Goal: Information Seeking & Learning: Learn about a topic

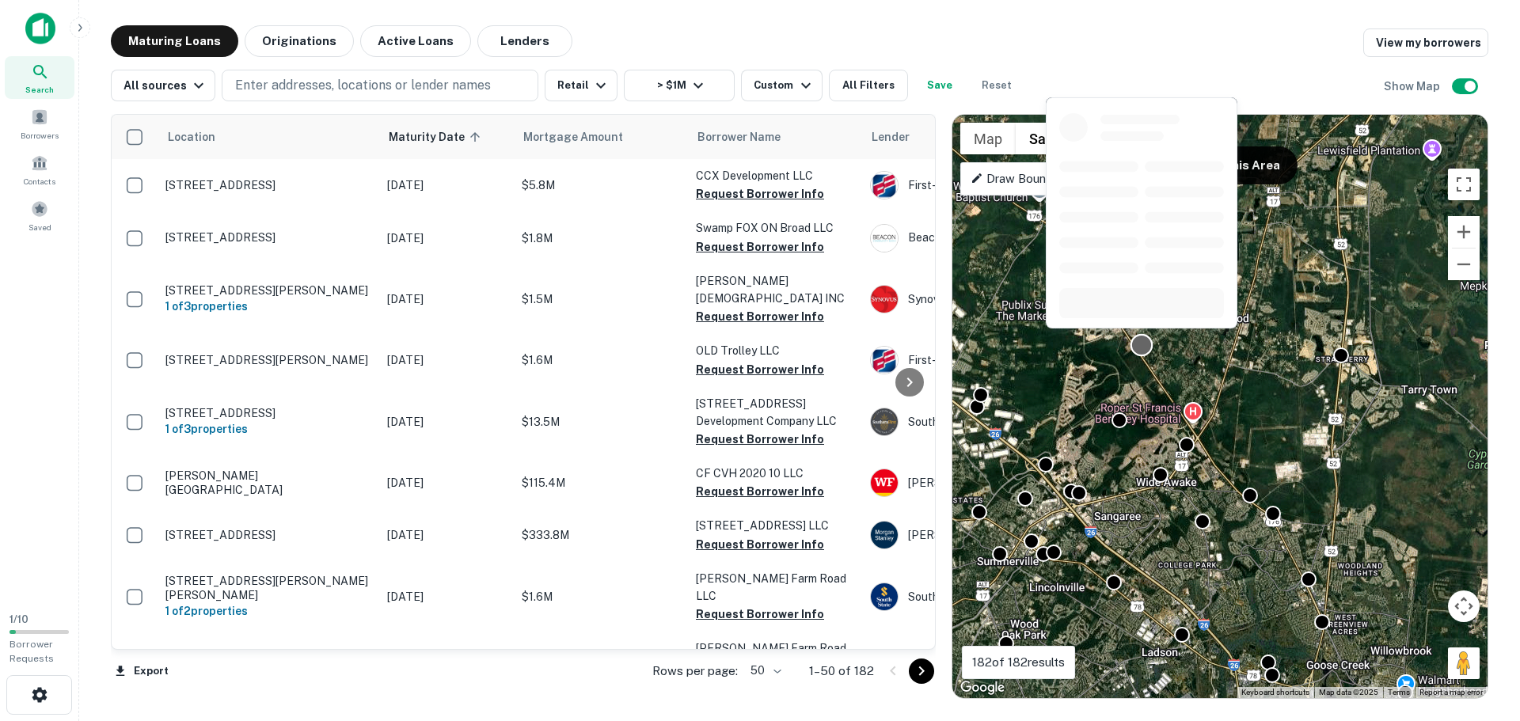
click at [1139, 345] on div at bounding box center [1142, 344] width 23 height 23
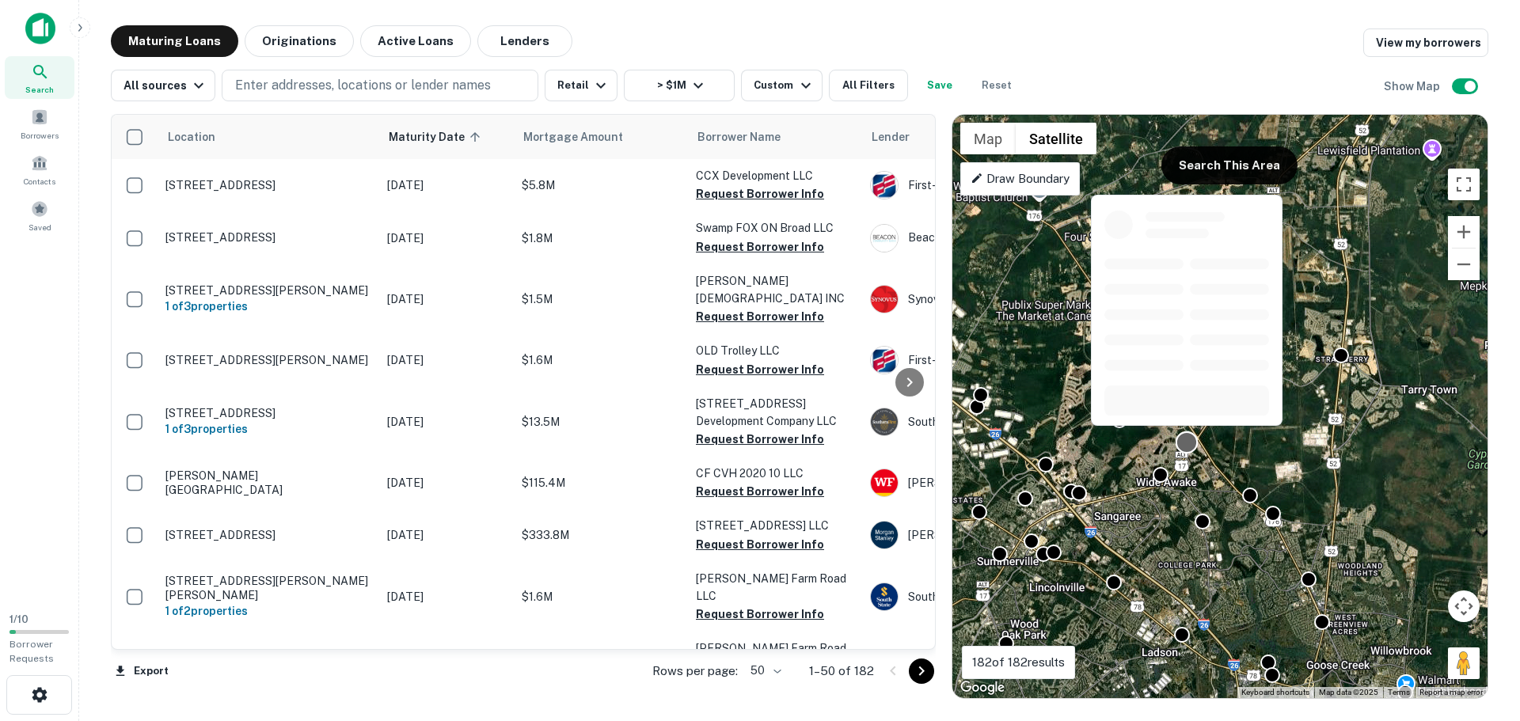
click at [1192, 450] on div at bounding box center [1187, 442] width 23 height 23
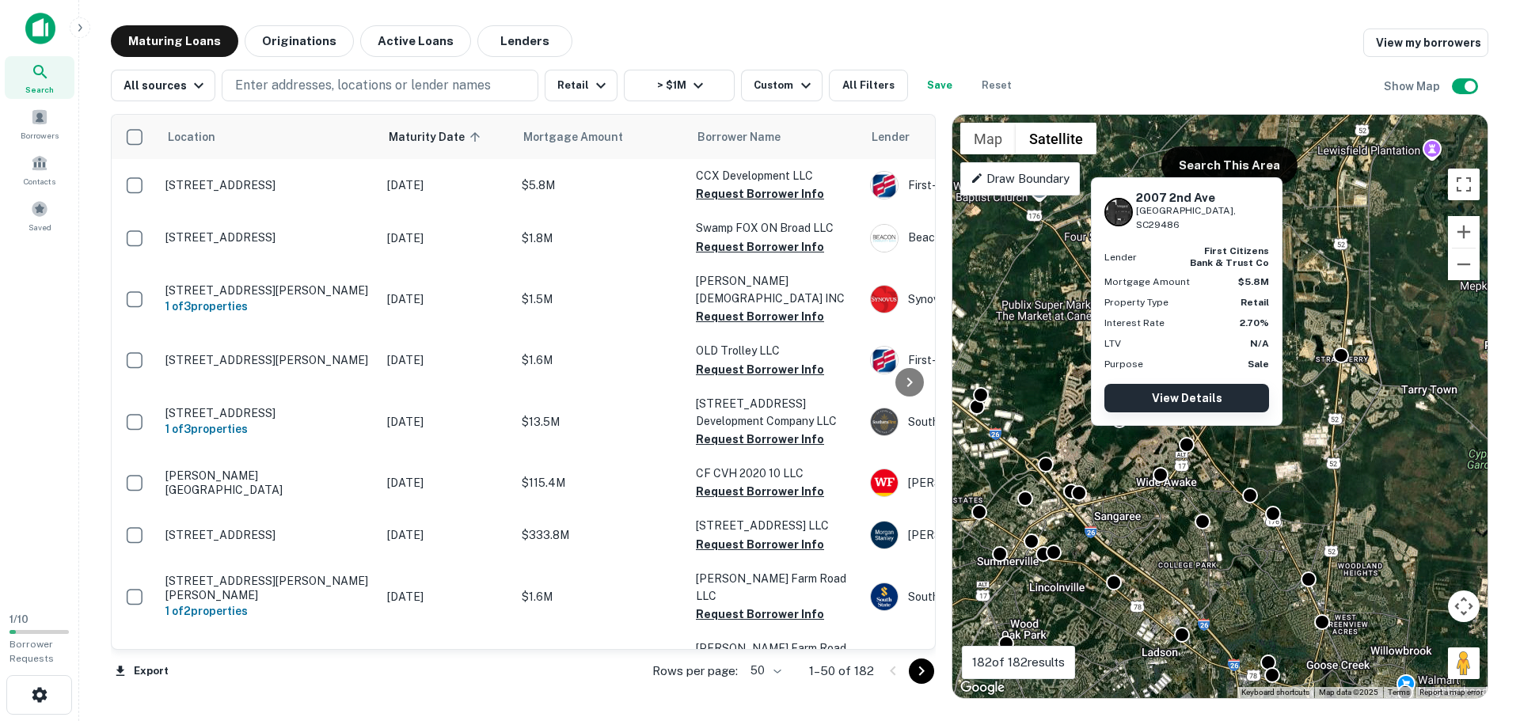
click at [1181, 394] on link "View Details" at bounding box center [1187, 398] width 165 height 29
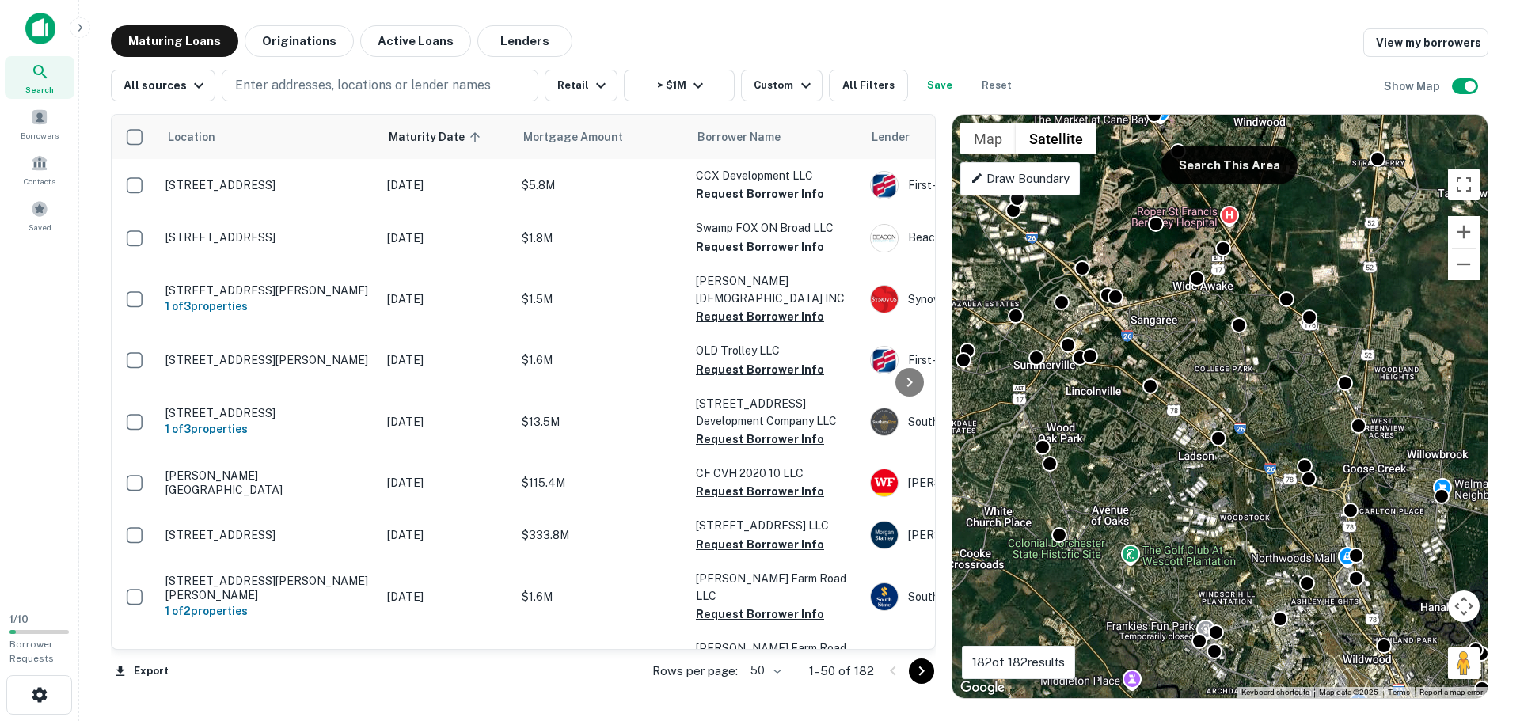
drag, startPoint x: 1212, startPoint y: 452, endPoint x: 1299, endPoint y: 344, distance: 138.6
click at [1299, 344] on div "To activate drag with keyboard, press Alt + Enter. Once in keyboard drag state,…" at bounding box center [1220, 407] width 535 height 584
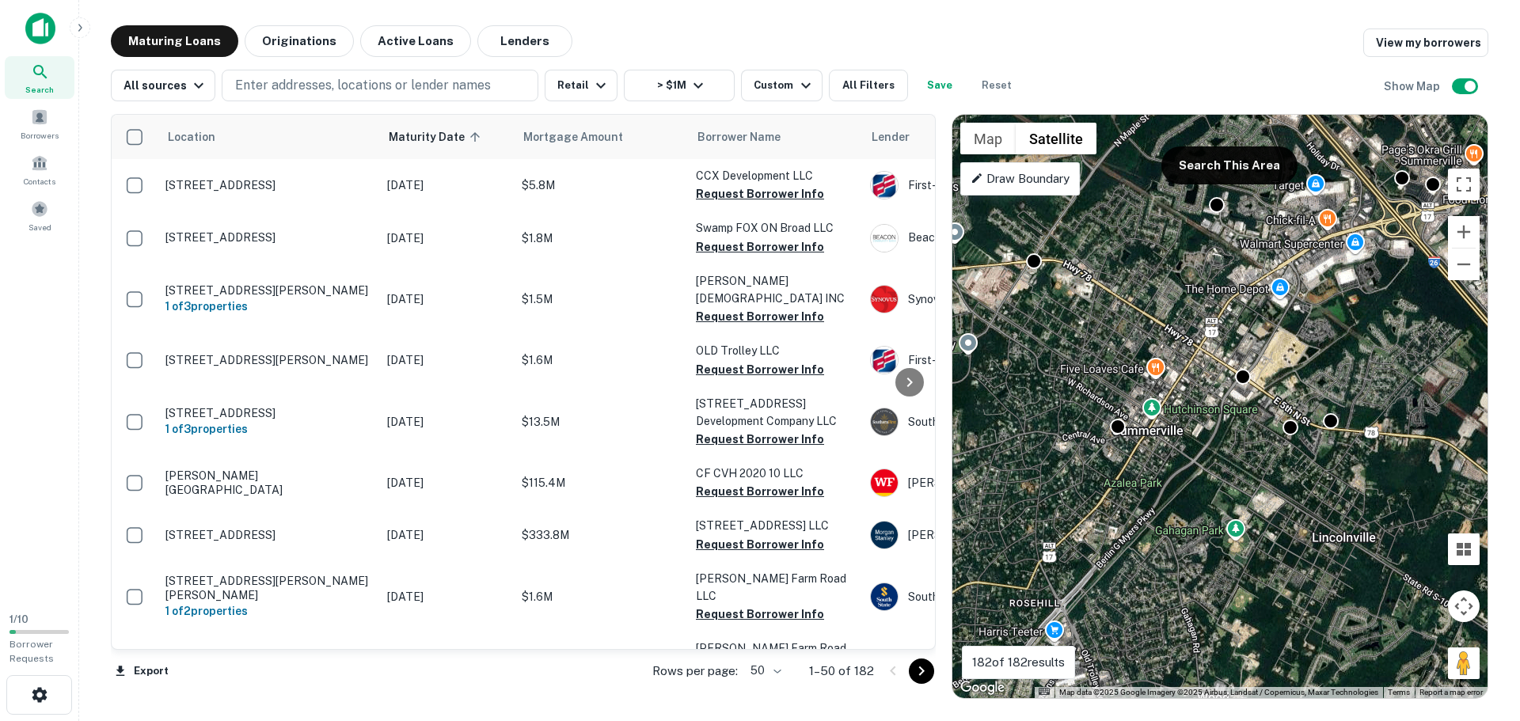
drag, startPoint x: 1112, startPoint y: 309, endPoint x: 1271, endPoint y: 327, distance: 160.2
click at [1271, 327] on div "To activate drag with keyboard, press Alt + Enter. Once in keyboard drag state,…" at bounding box center [1220, 407] width 535 height 584
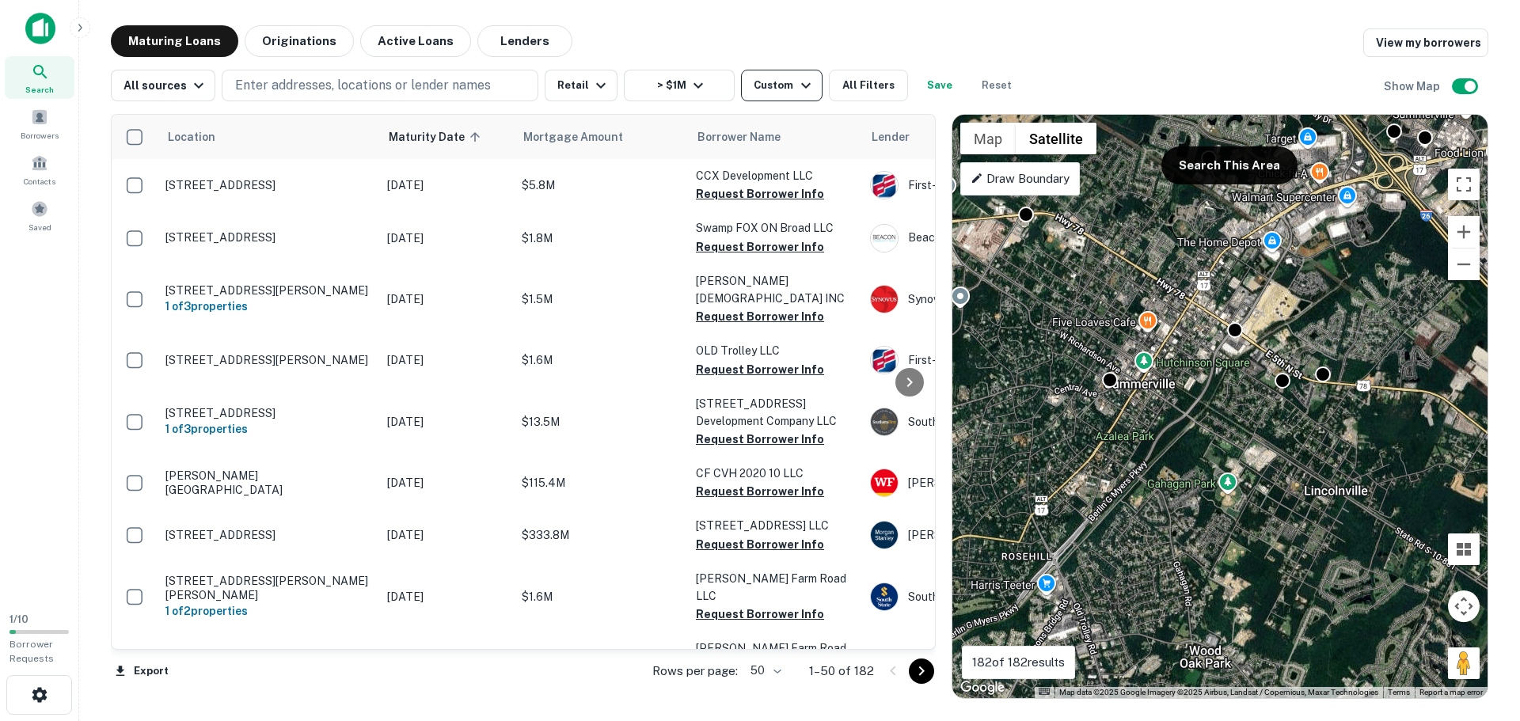
click at [760, 89] on div "Custom" at bounding box center [784, 85] width 61 height 19
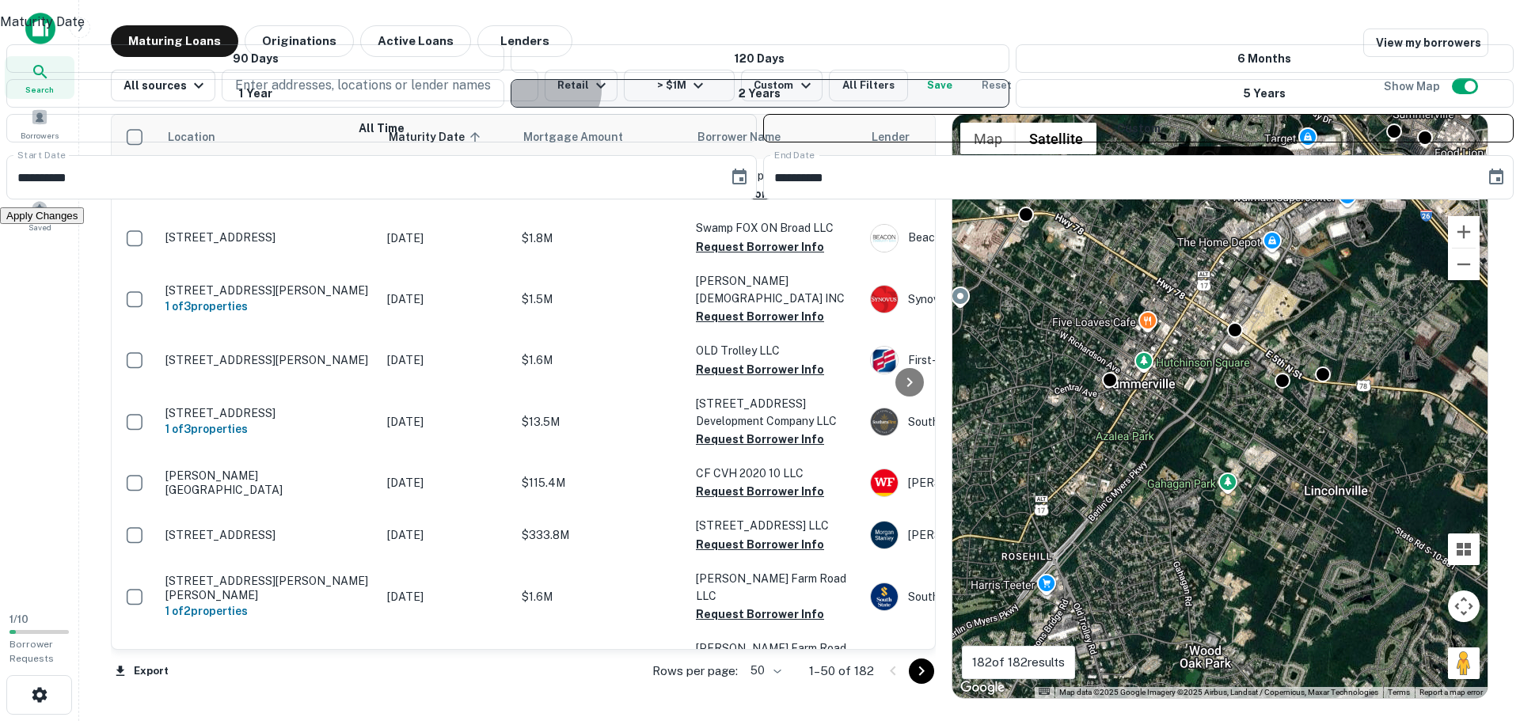
click at [667, 108] on button "2 Years" at bounding box center [760, 93] width 498 height 29
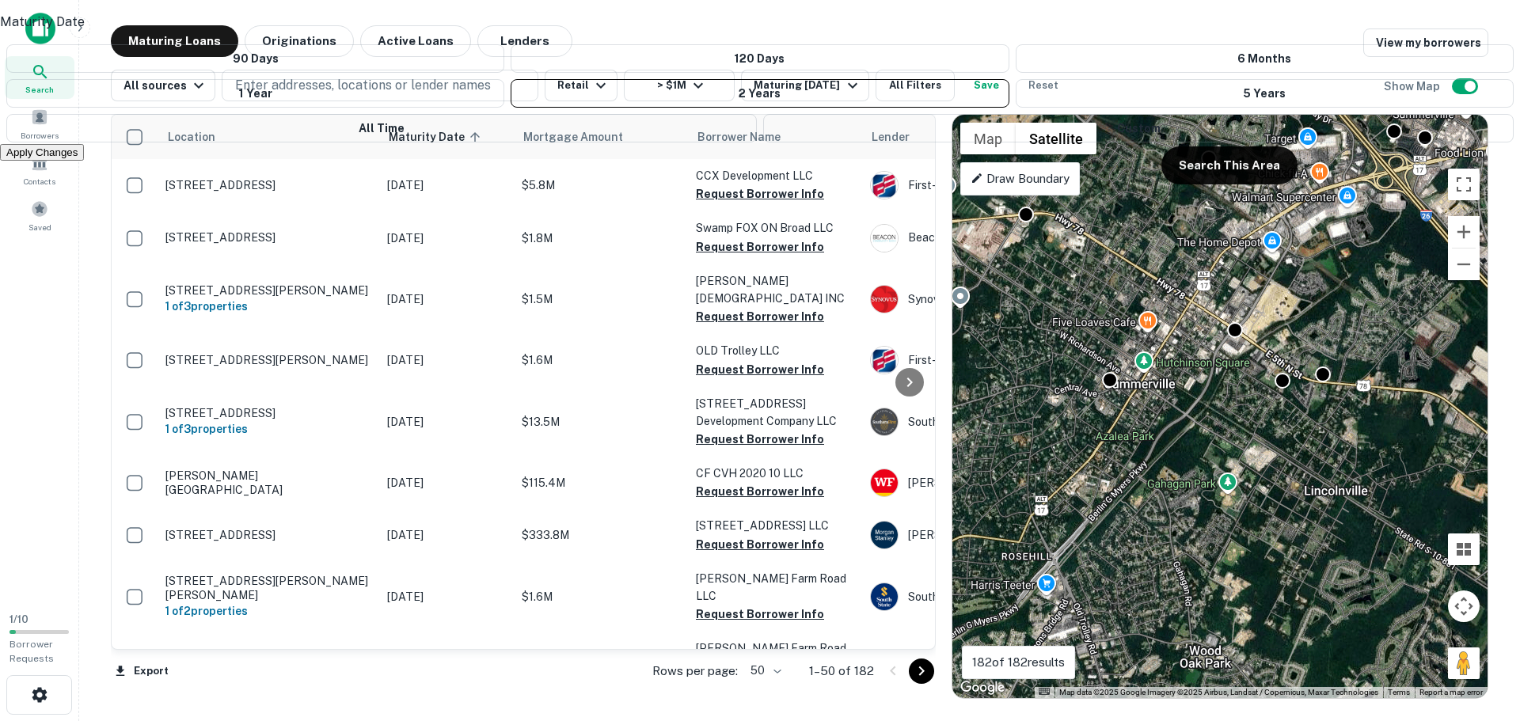
click at [84, 161] on button "Apply Changes" at bounding box center [42, 152] width 84 height 17
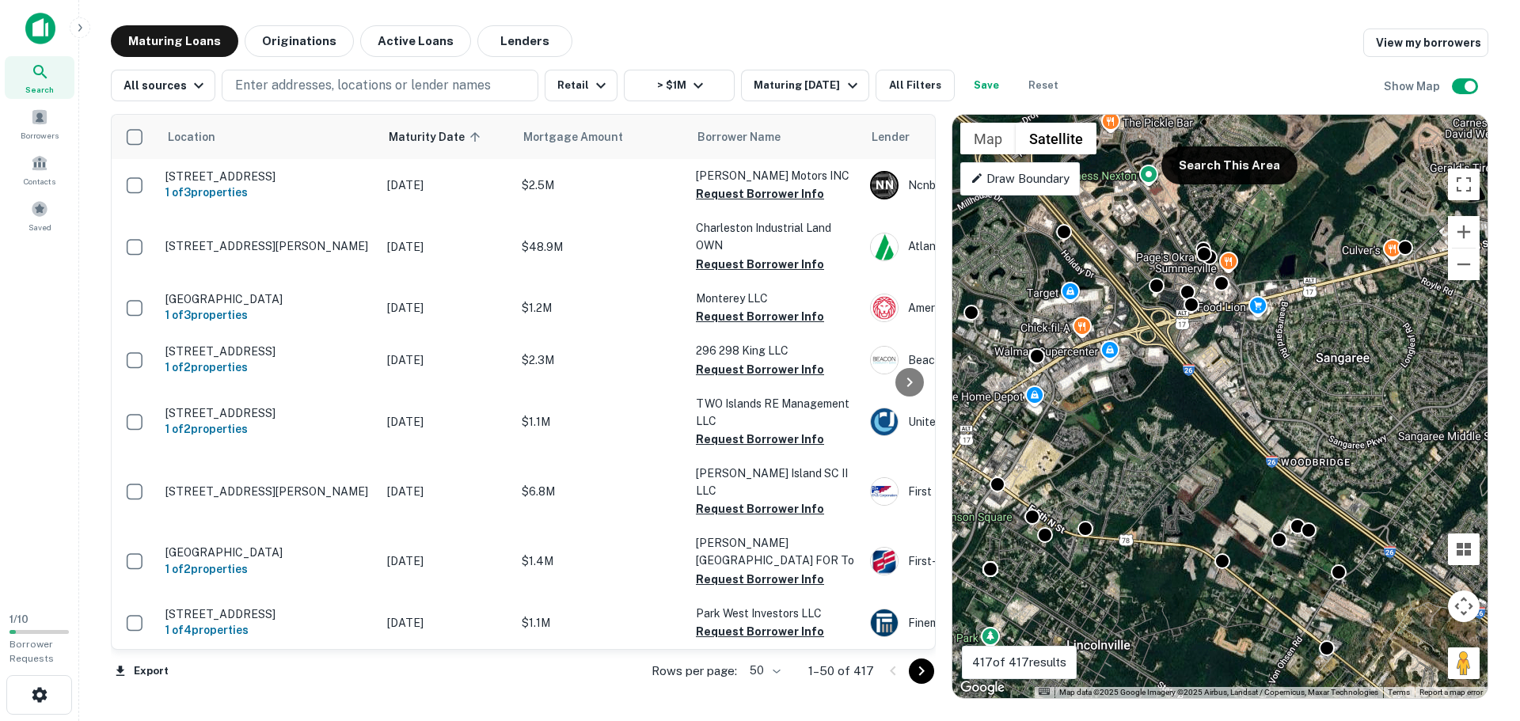
drag, startPoint x: 1307, startPoint y: 344, endPoint x: 1078, endPoint y: 494, distance: 273.4
click at [1078, 494] on div "To activate drag with keyboard, press Alt + Enter. Once in keyboard drag state,…" at bounding box center [1220, 407] width 535 height 584
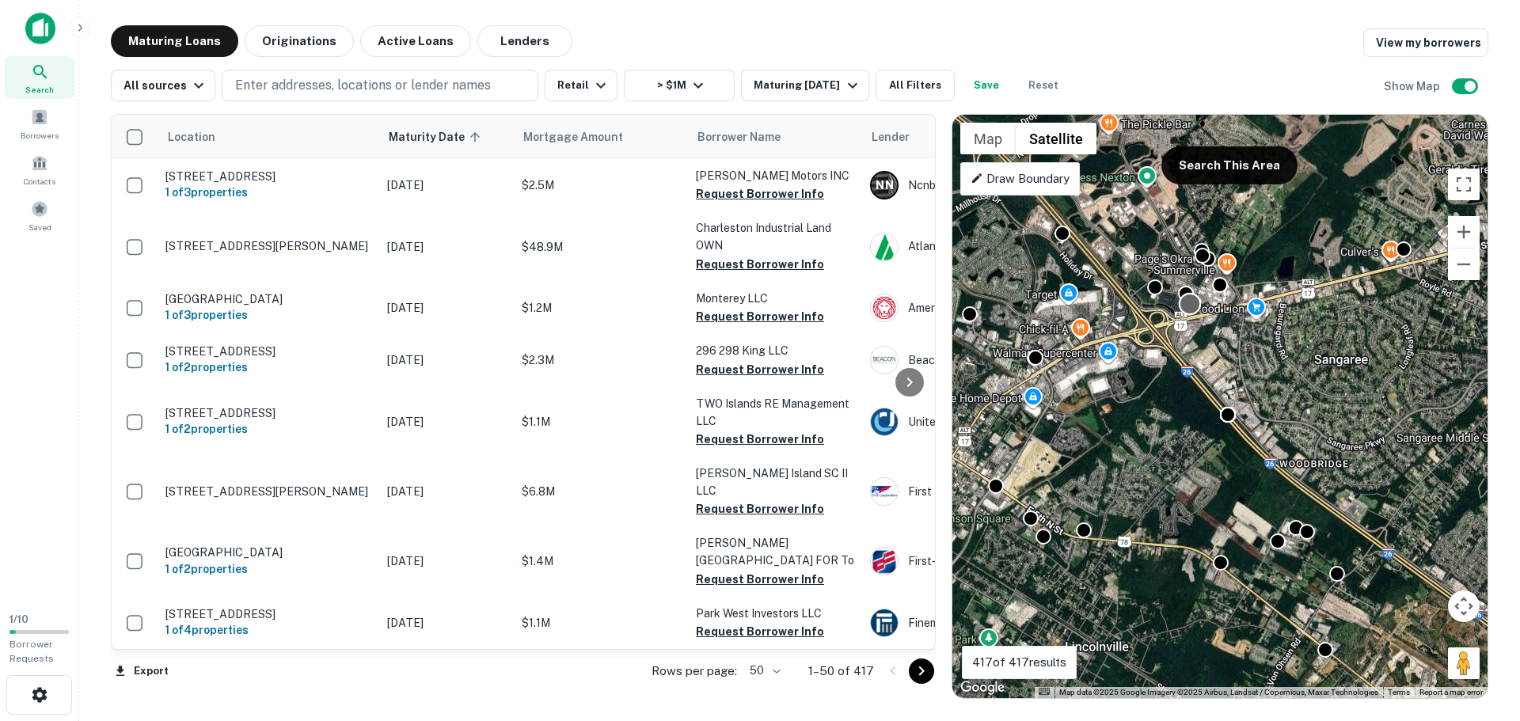
click at [1191, 295] on body "Search Borrowers Contacts Saved 1 / 10 Borrower Requests Maturing Loans Origina…" at bounding box center [760, 360] width 1520 height 721
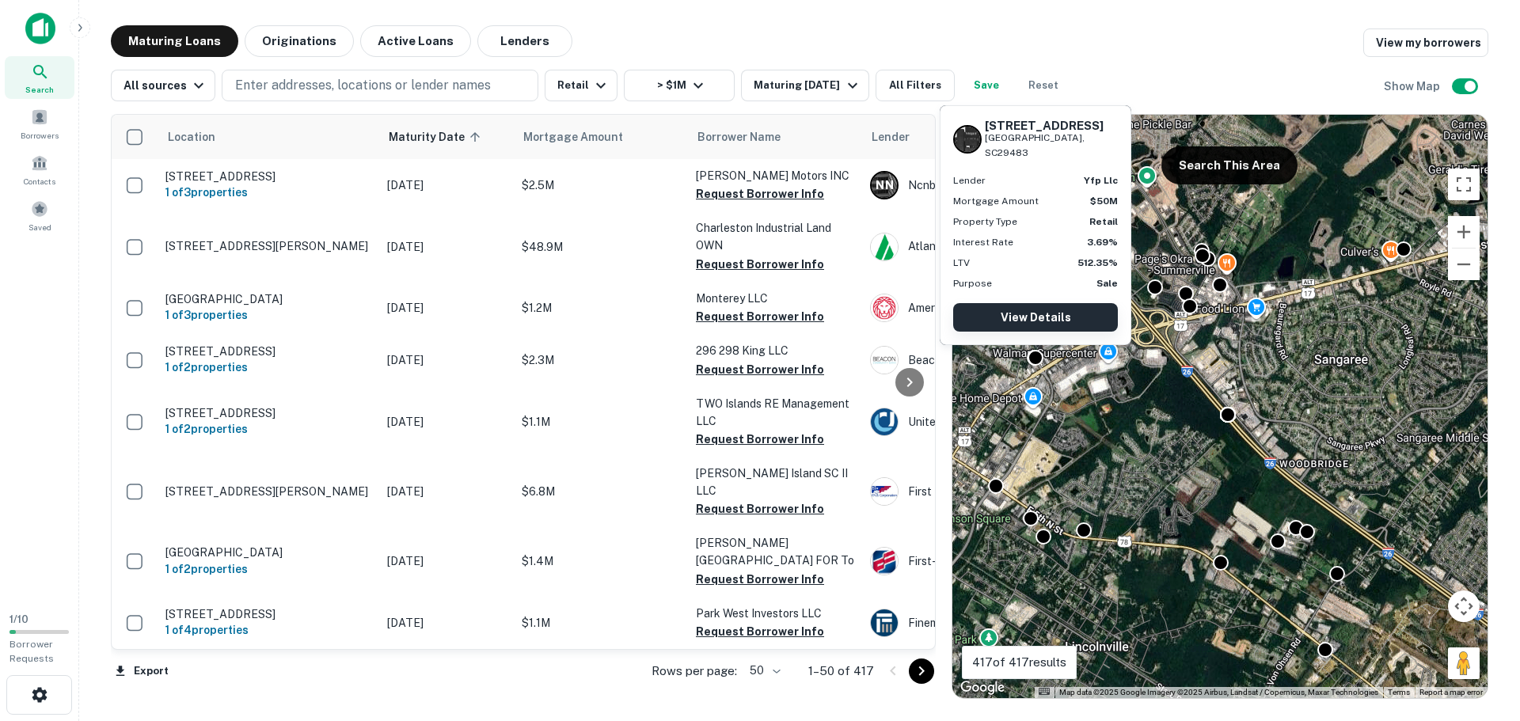
click at [1025, 324] on link "View Details" at bounding box center [1035, 317] width 165 height 29
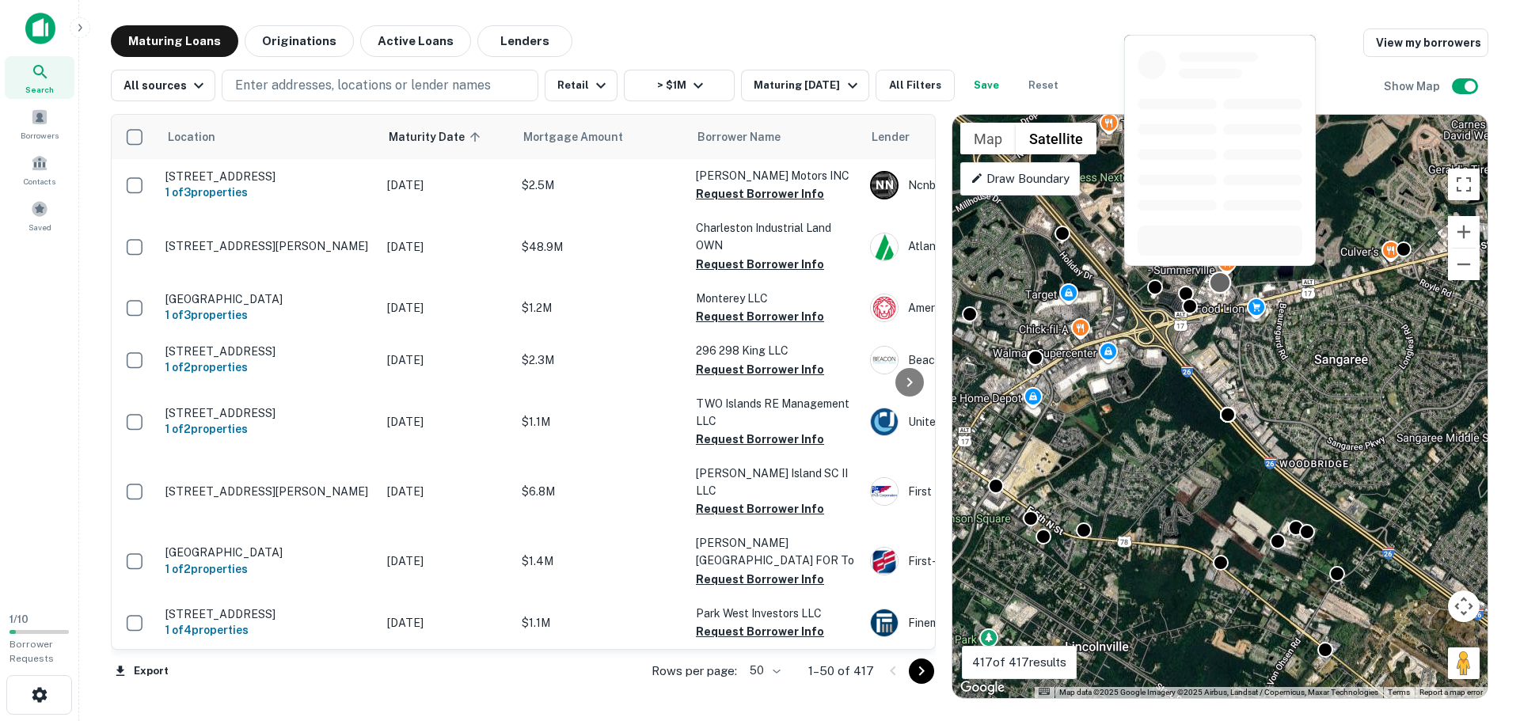
click at [1221, 287] on div at bounding box center [1220, 282] width 23 height 23
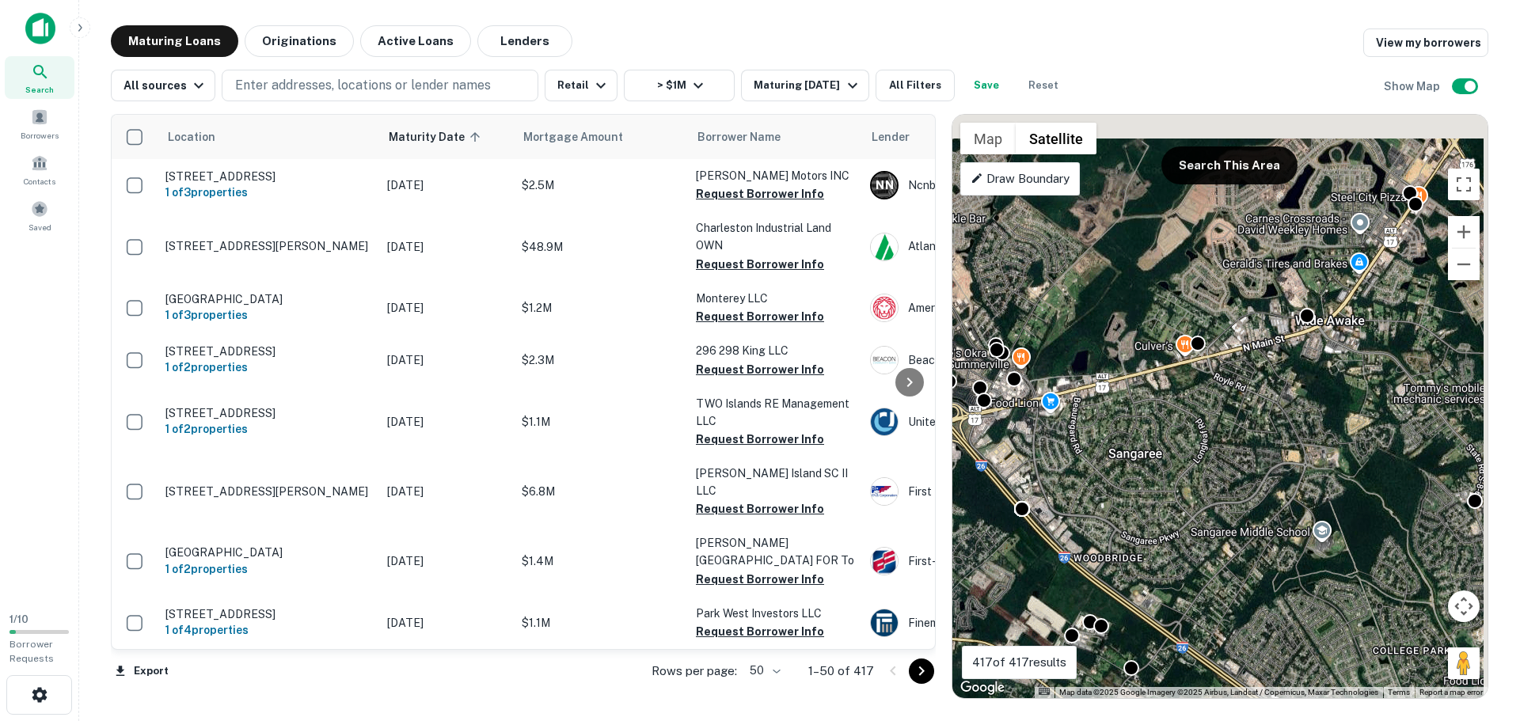
drag, startPoint x: 1283, startPoint y: 360, endPoint x: 1129, endPoint y: 442, distance: 174.6
click at [1117, 443] on div "To activate drag with keyboard, press Alt + Enter. Once in keyboard drag state,…" at bounding box center [1220, 407] width 535 height 584
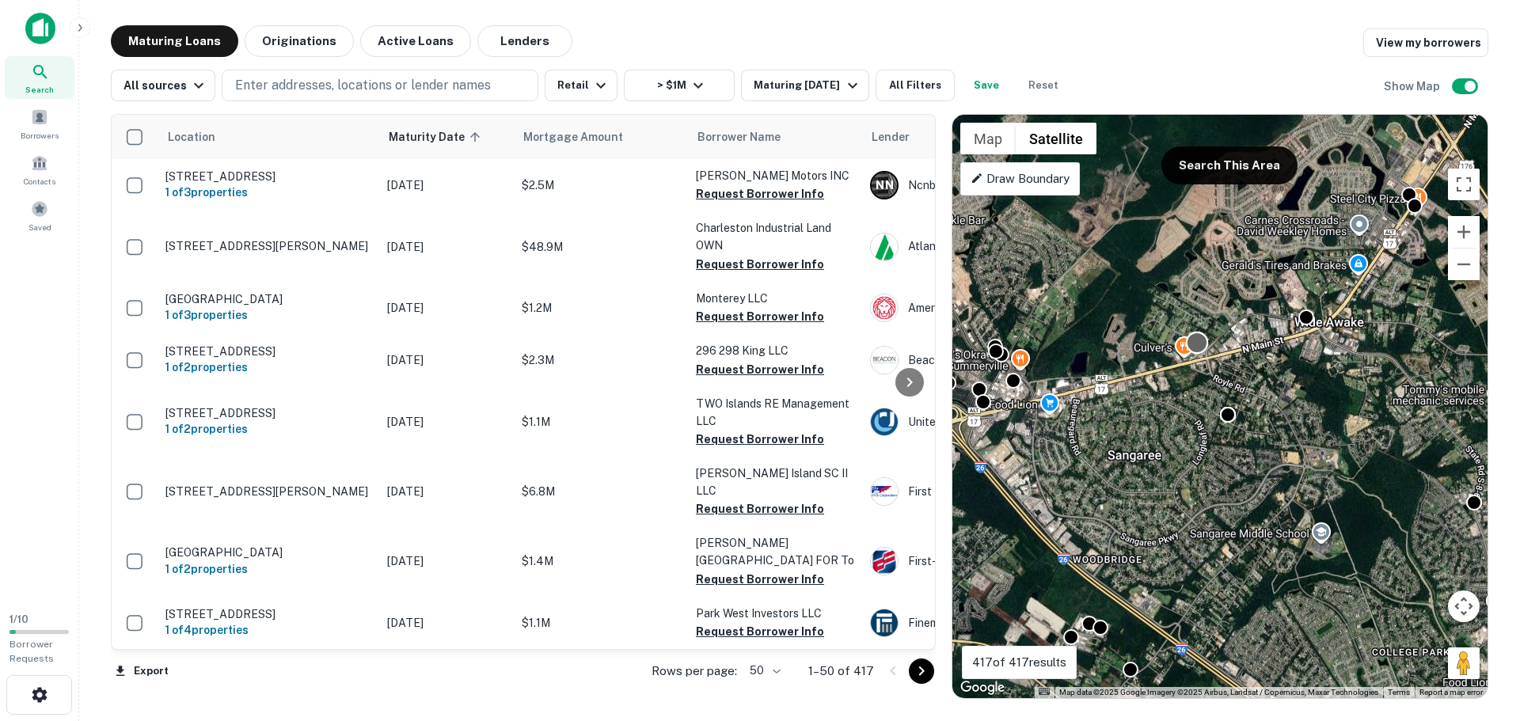
click at [1201, 350] on div at bounding box center [1197, 342] width 23 height 23
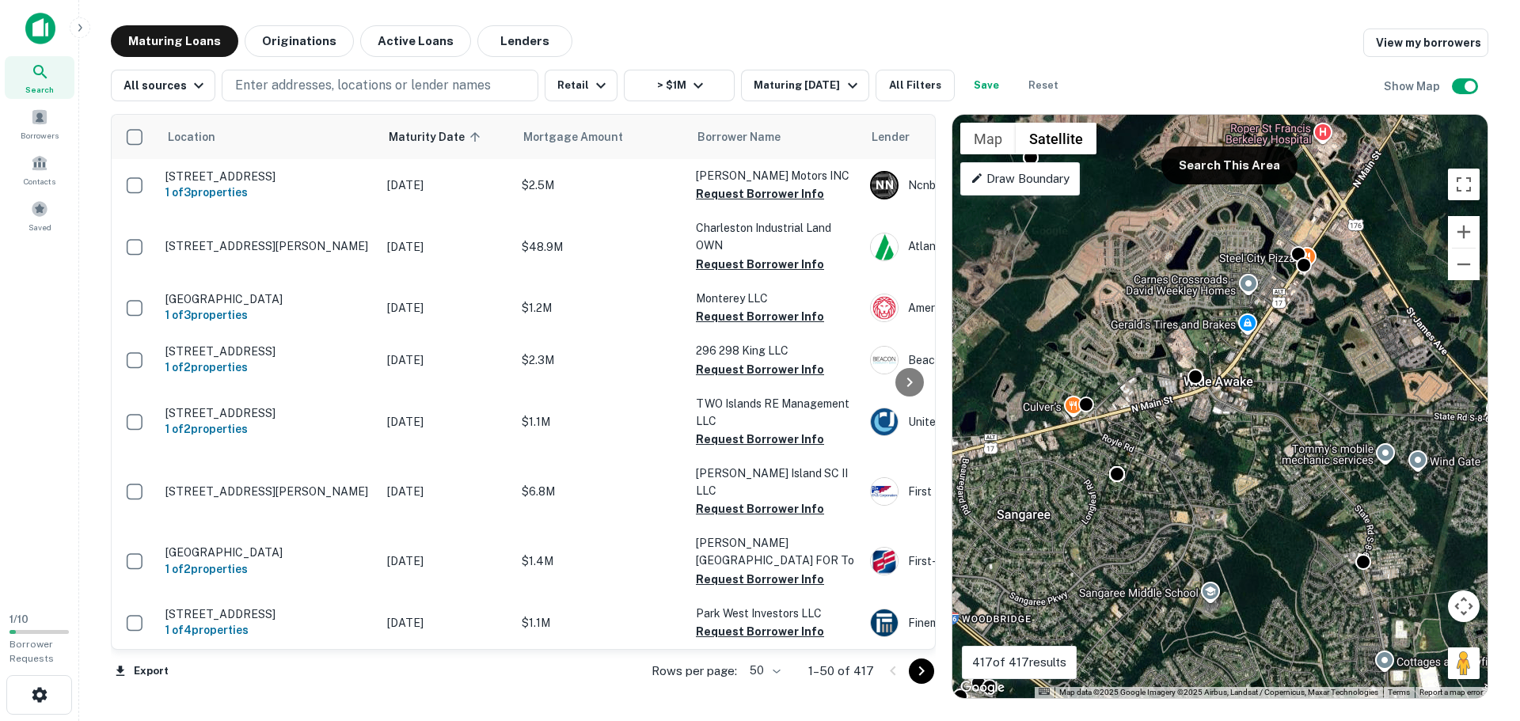
drag, startPoint x: 1181, startPoint y: 477, endPoint x: 1116, endPoint y: 503, distance: 70.4
click at [1083, 530] on div "To activate drag with keyboard, press Alt + Enter. Once in keyboard drag state,…" at bounding box center [1220, 407] width 535 height 584
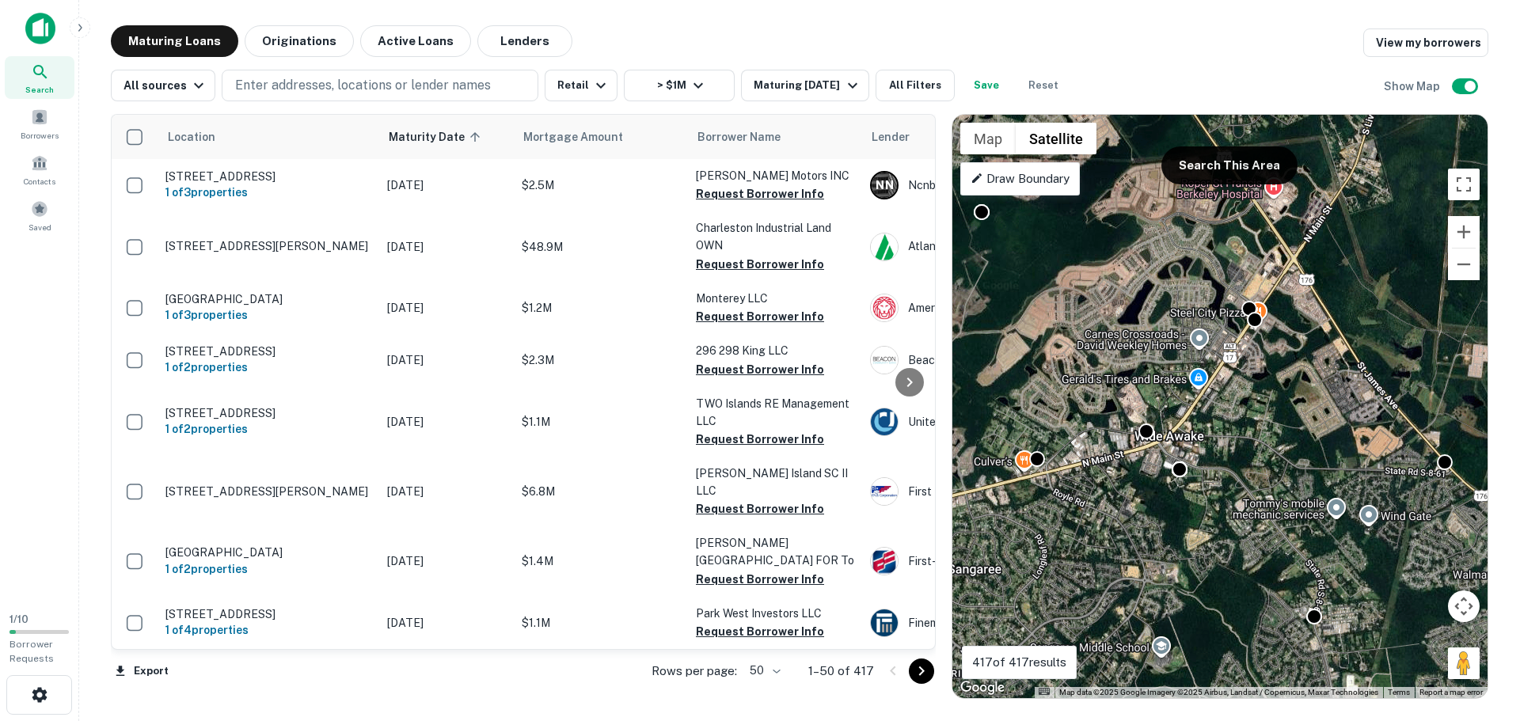
drag, startPoint x: 1225, startPoint y: 385, endPoint x: 1177, endPoint y: 439, distance: 72.9
click at [1177, 439] on div "To activate drag with keyboard, press Alt + Enter. Once in keyboard drag state,…" at bounding box center [1220, 407] width 535 height 584
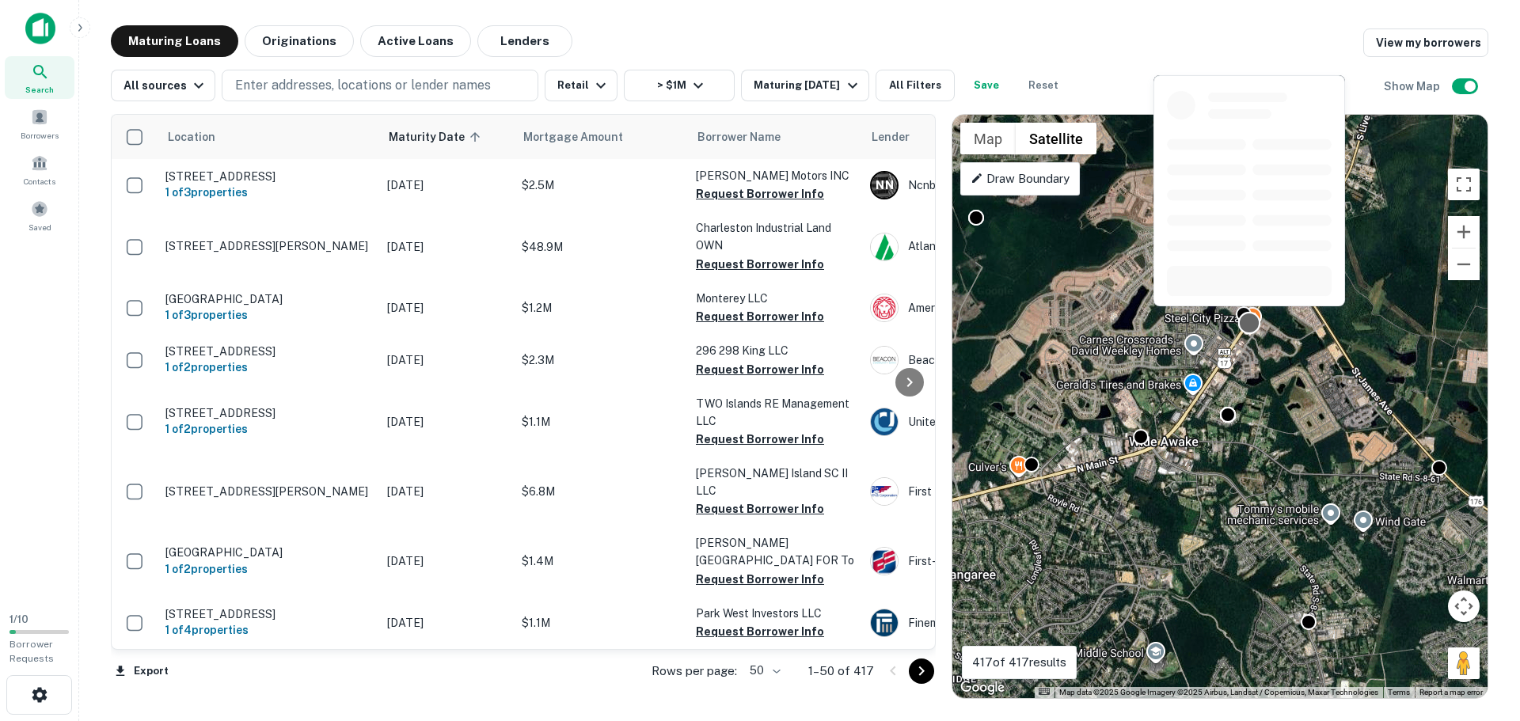
click at [1253, 325] on div at bounding box center [1249, 322] width 23 height 23
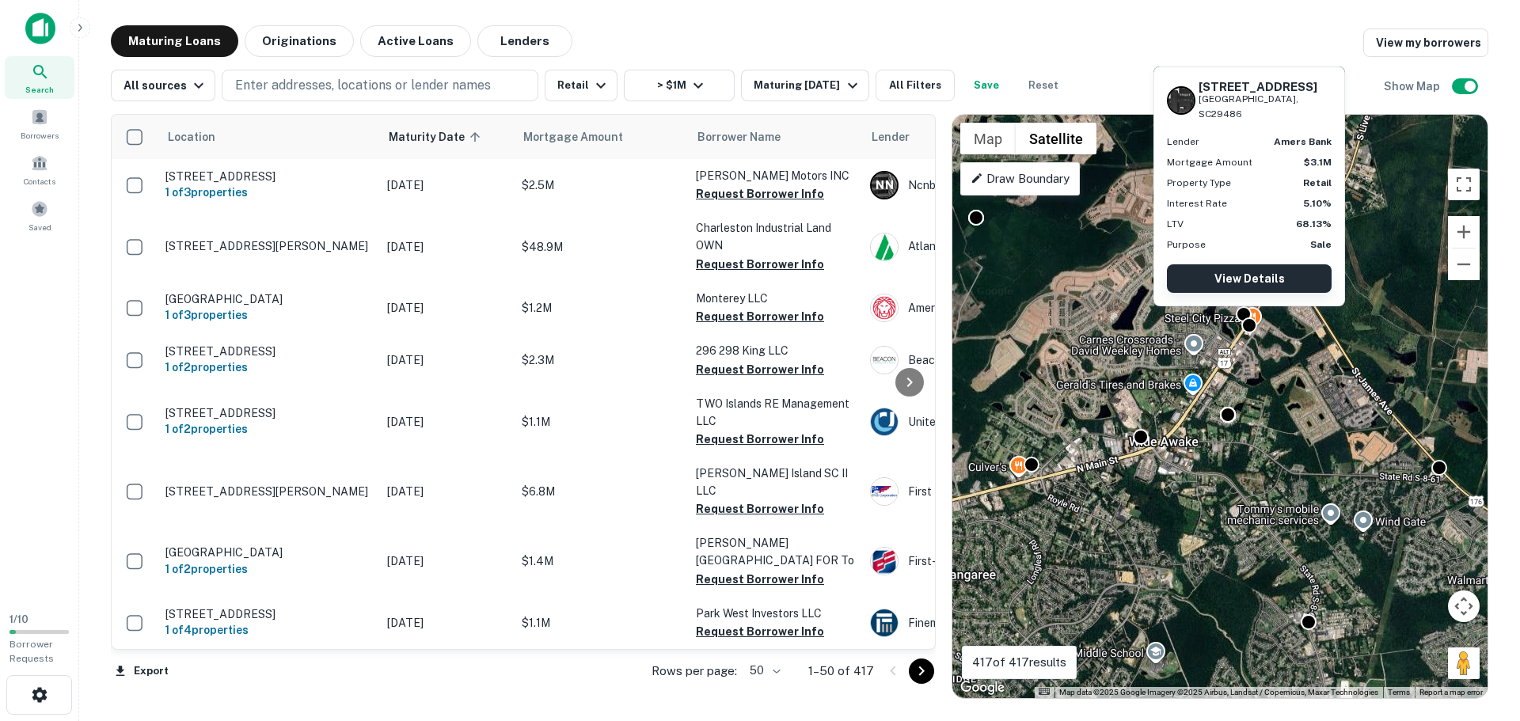
click at [1269, 278] on link "View Details" at bounding box center [1249, 278] width 165 height 29
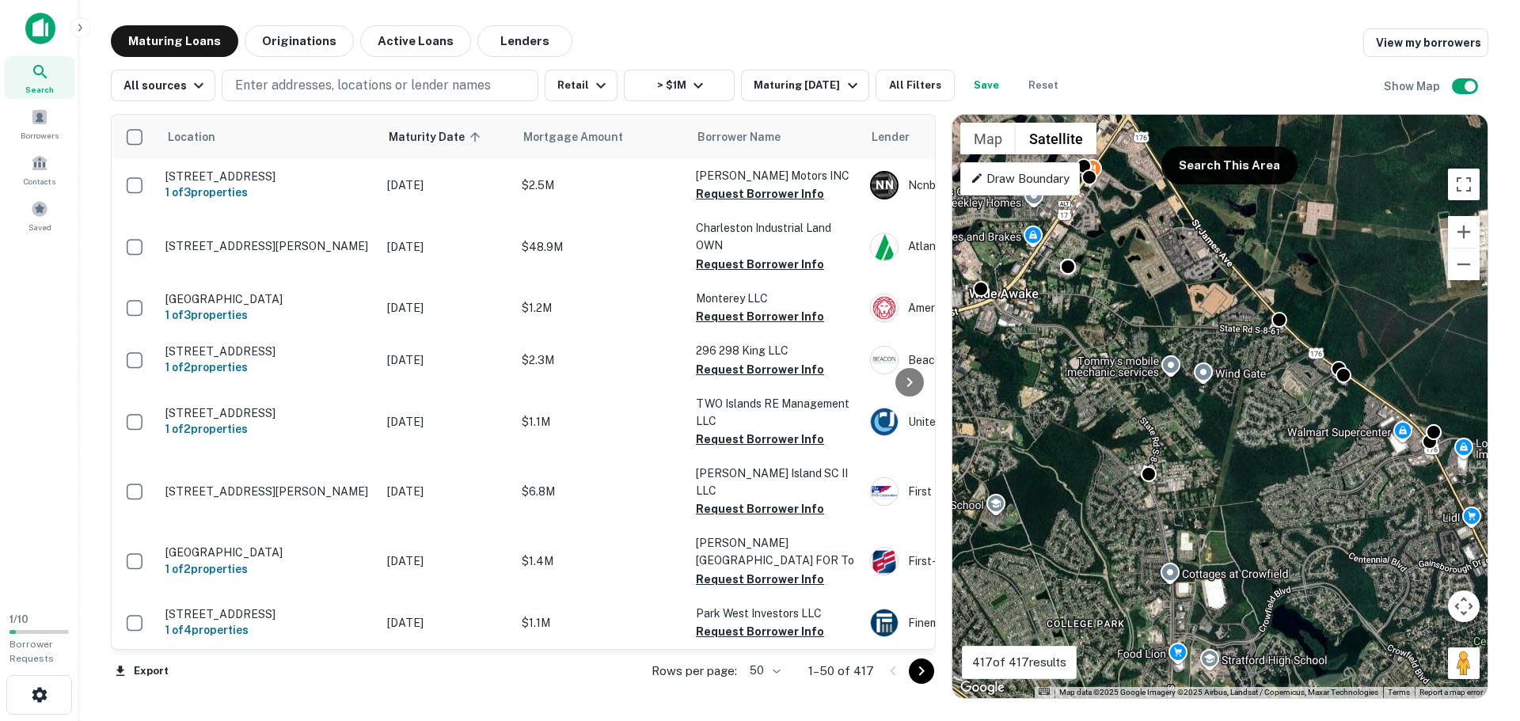
drag, startPoint x: 1203, startPoint y: 457, endPoint x: 1117, endPoint y: 264, distance: 210.6
click at [1117, 264] on div "To activate drag with keyboard, press Alt + Enter. Once in keyboard drag state,…" at bounding box center [1220, 407] width 535 height 584
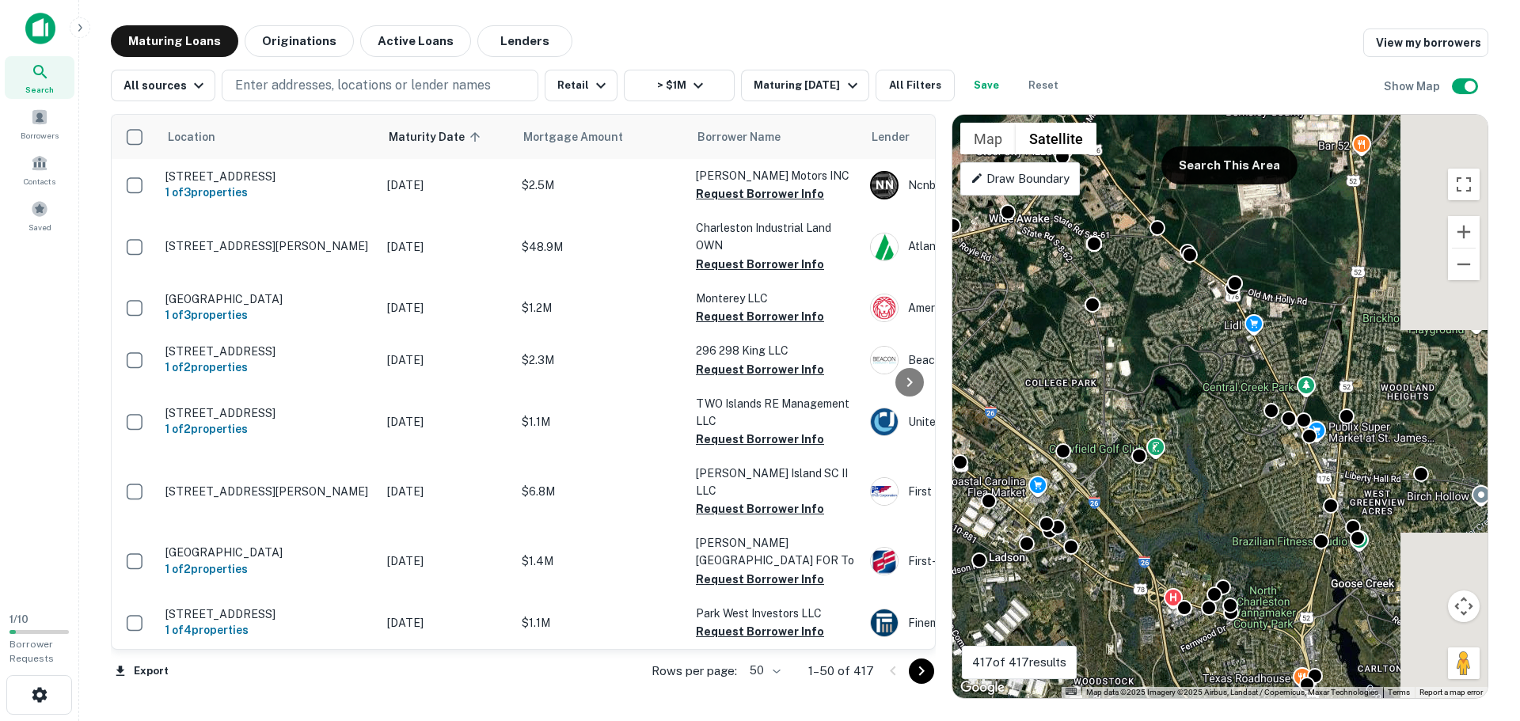
drag, startPoint x: 1285, startPoint y: 521, endPoint x: 1158, endPoint y: 359, distance: 205.9
click at [1158, 359] on div "To activate drag with keyboard, press Alt + Enter. Once in keyboard drag state,…" at bounding box center [1220, 407] width 535 height 584
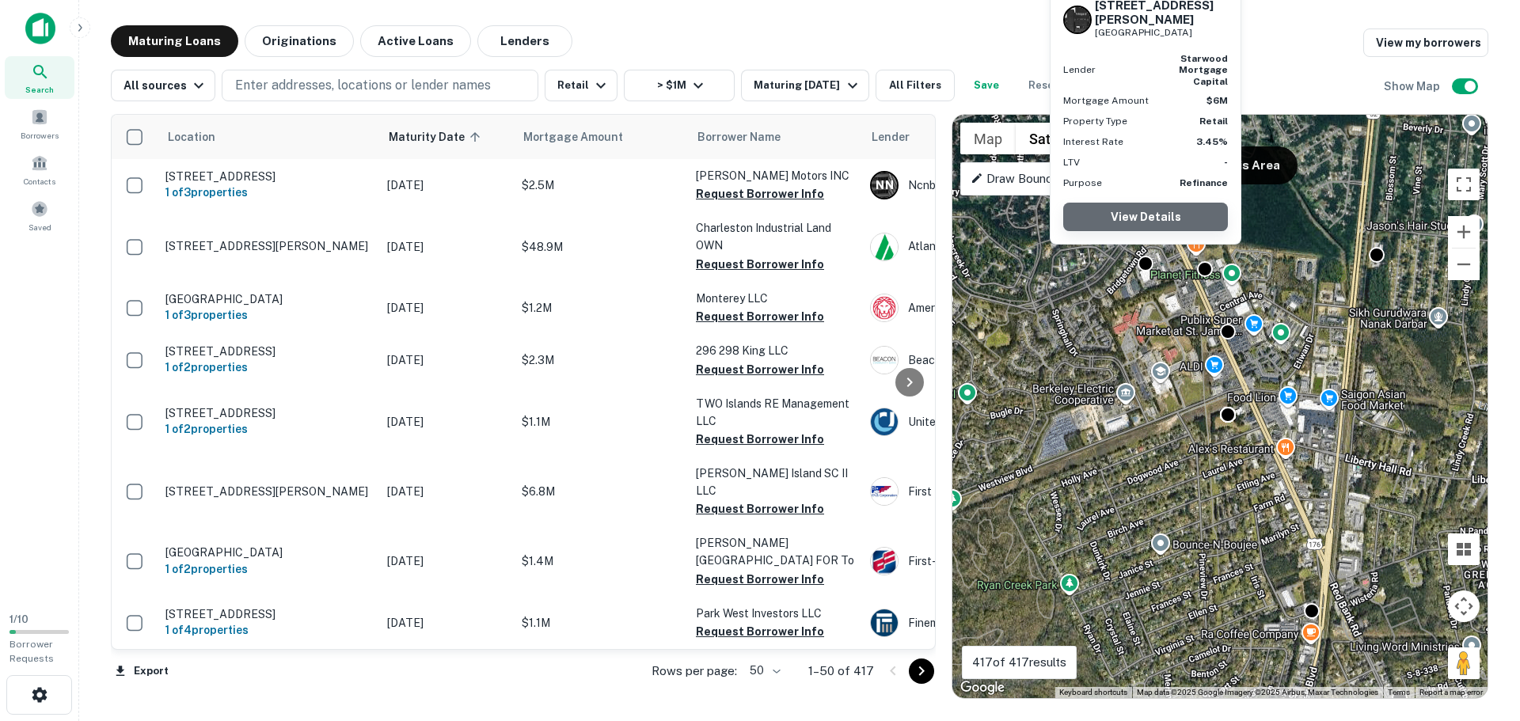
click at [1144, 215] on link "View Details" at bounding box center [1145, 217] width 165 height 29
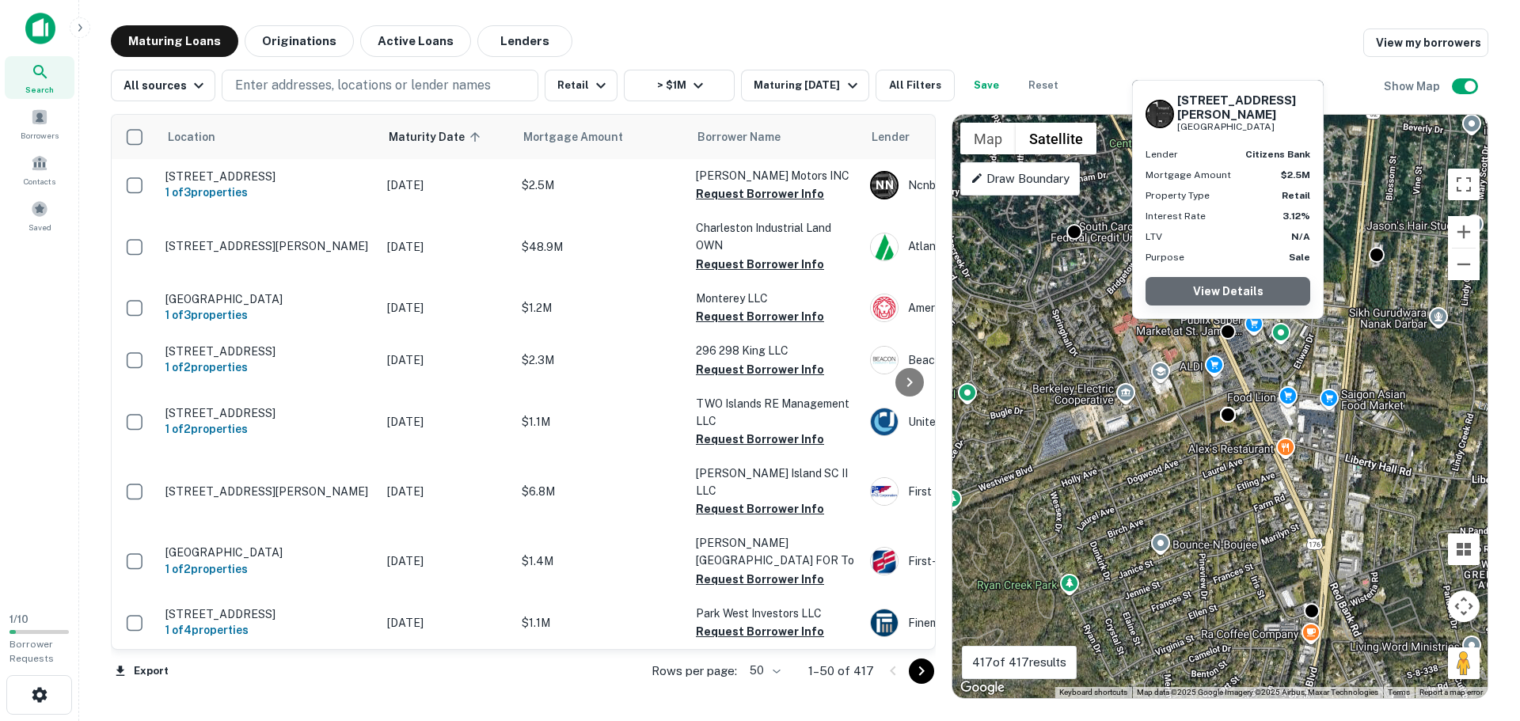
click at [1234, 278] on link "View Details" at bounding box center [1228, 291] width 165 height 29
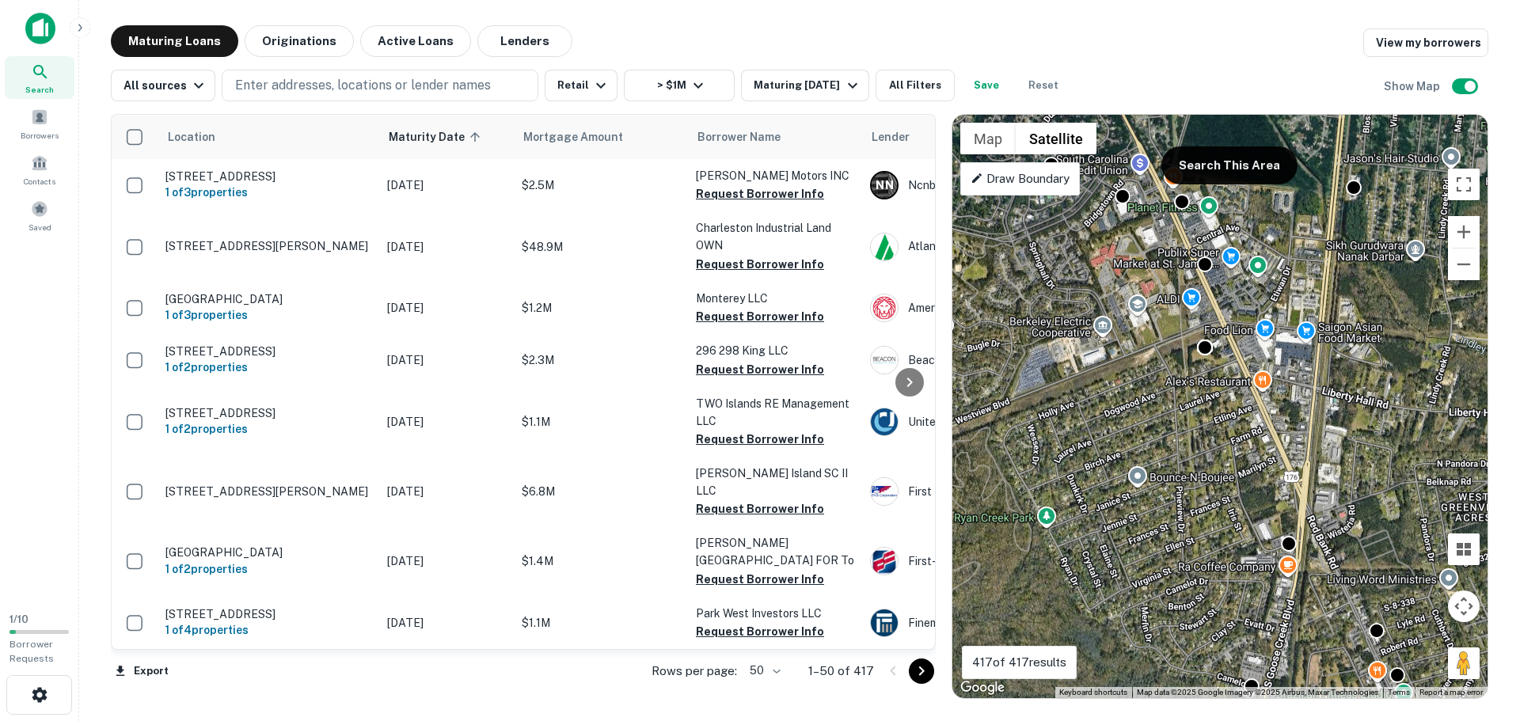
drag, startPoint x: 1192, startPoint y: 317, endPoint x: 1177, endPoint y: 269, distance: 49.8
click at [1177, 269] on div "To activate drag with keyboard, press Alt + Enter. Once in keyboard drag state,…" at bounding box center [1220, 407] width 535 height 584
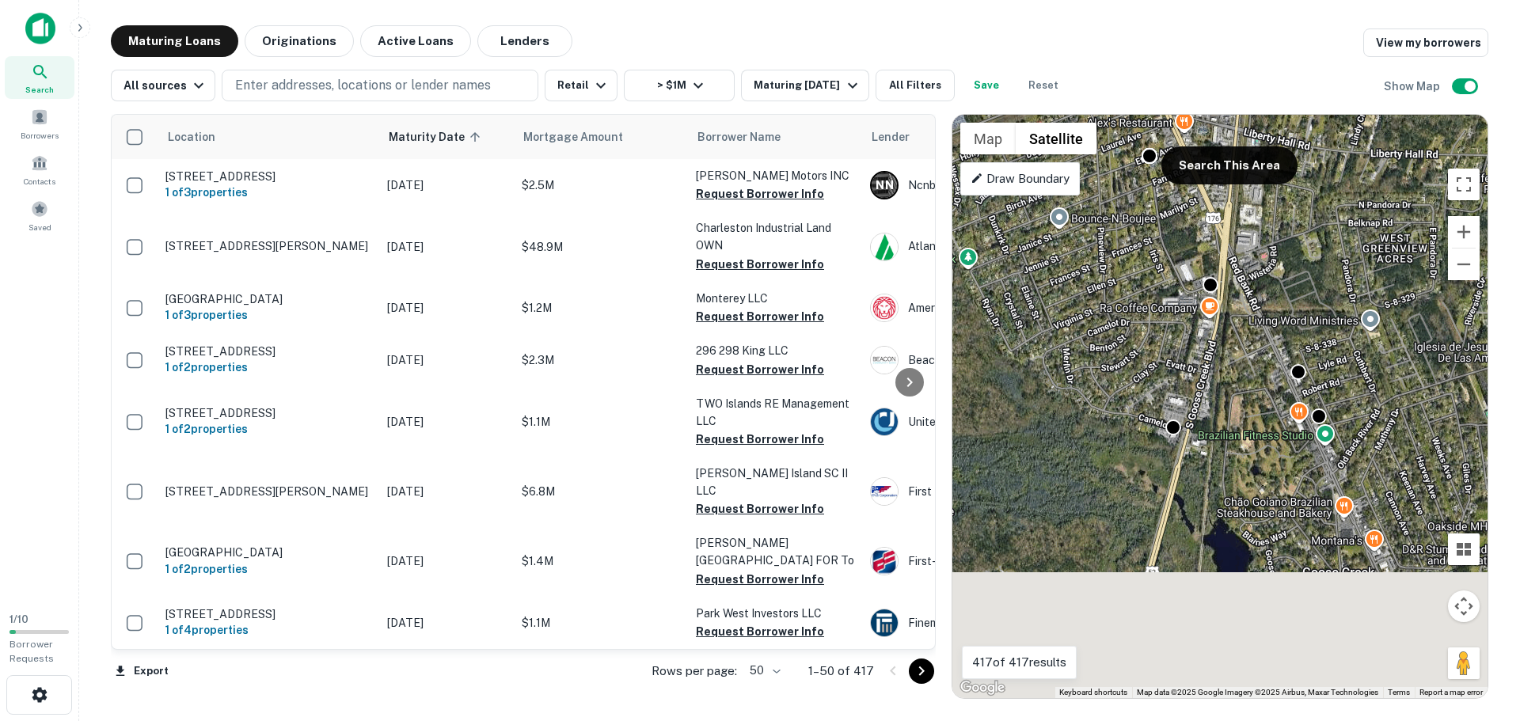
drag, startPoint x: 1276, startPoint y: 518, endPoint x: 1200, endPoint y: 267, distance: 262.0
click at [1200, 267] on div "To activate drag with keyboard, press Alt + Enter. Once in keyboard drag state,…" at bounding box center [1220, 407] width 535 height 584
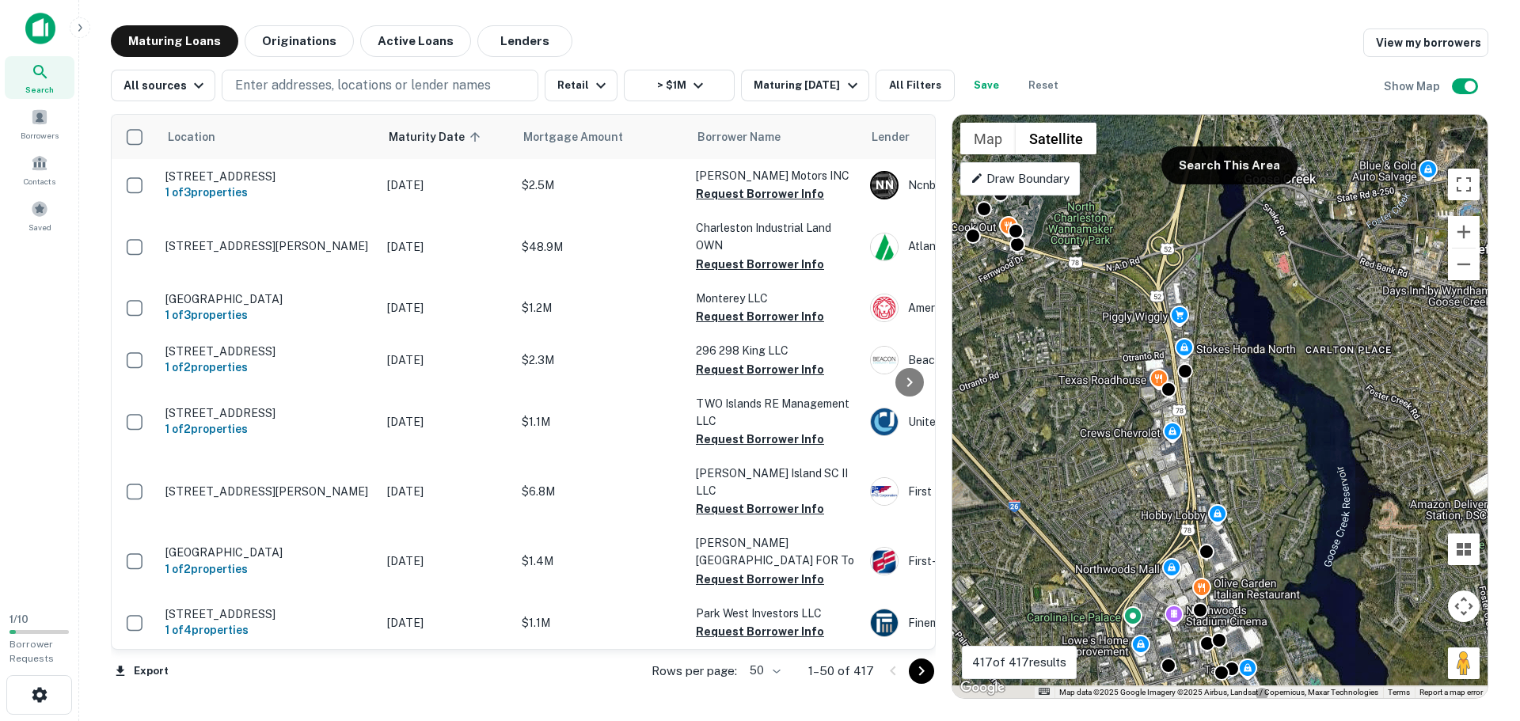
drag, startPoint x: 1159, startPoint y: 452, endPoint x: 1118, endPoint y: 149, distance: 306.0
click at [1118, 149] on div "To activate drag with keyboard, press Alt + Enter. Once in keyboard drag state,…" at bounding box center [1220, 407] width 535 height 584
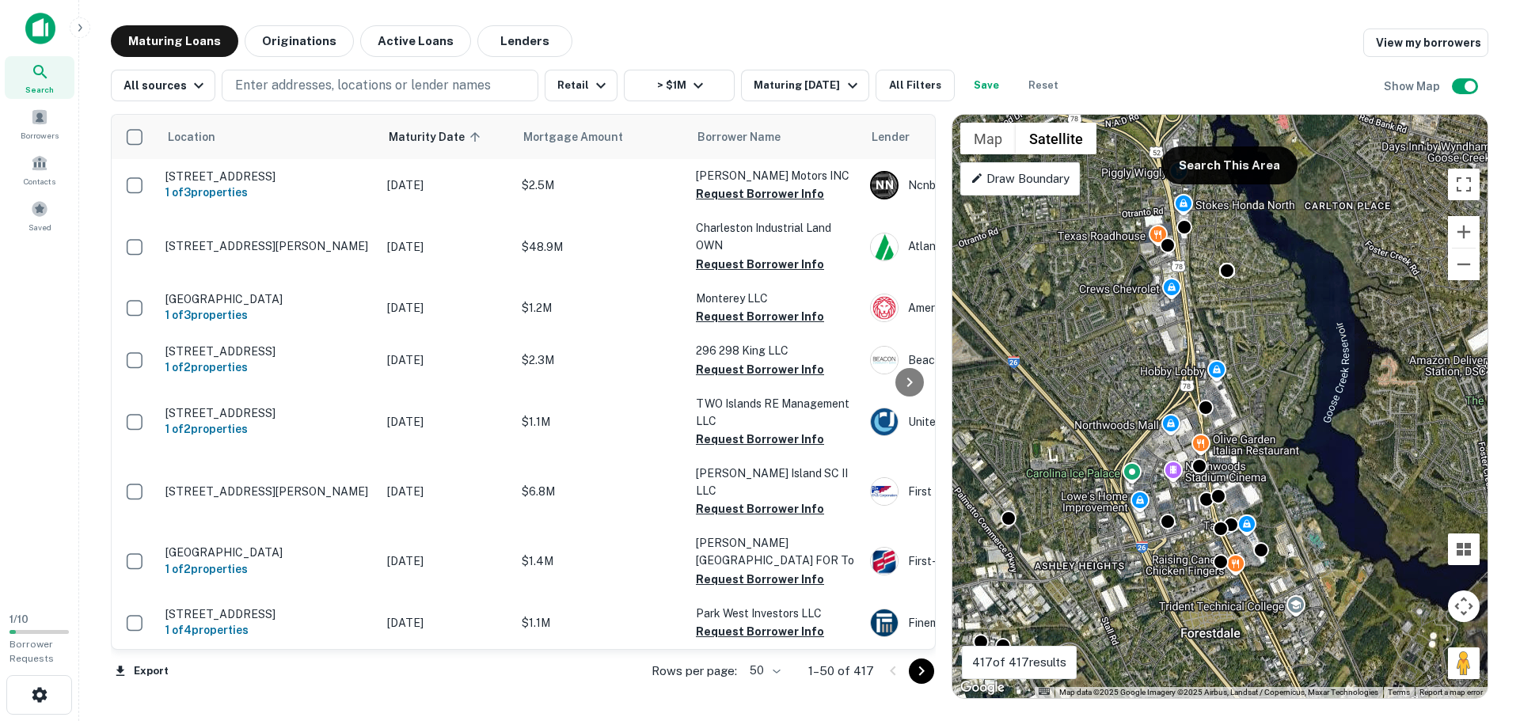
drag, startPoint x: 1307, startPoint y: 567, endPoint x: 1311, endPoint y: 301, distance: 266.1
click at [1311, 301] on div "To activate drag with keyboard, press Alt + Enter. Once in keyboard drag state,…" at bounding box center [1220, 407] width 535 height 584
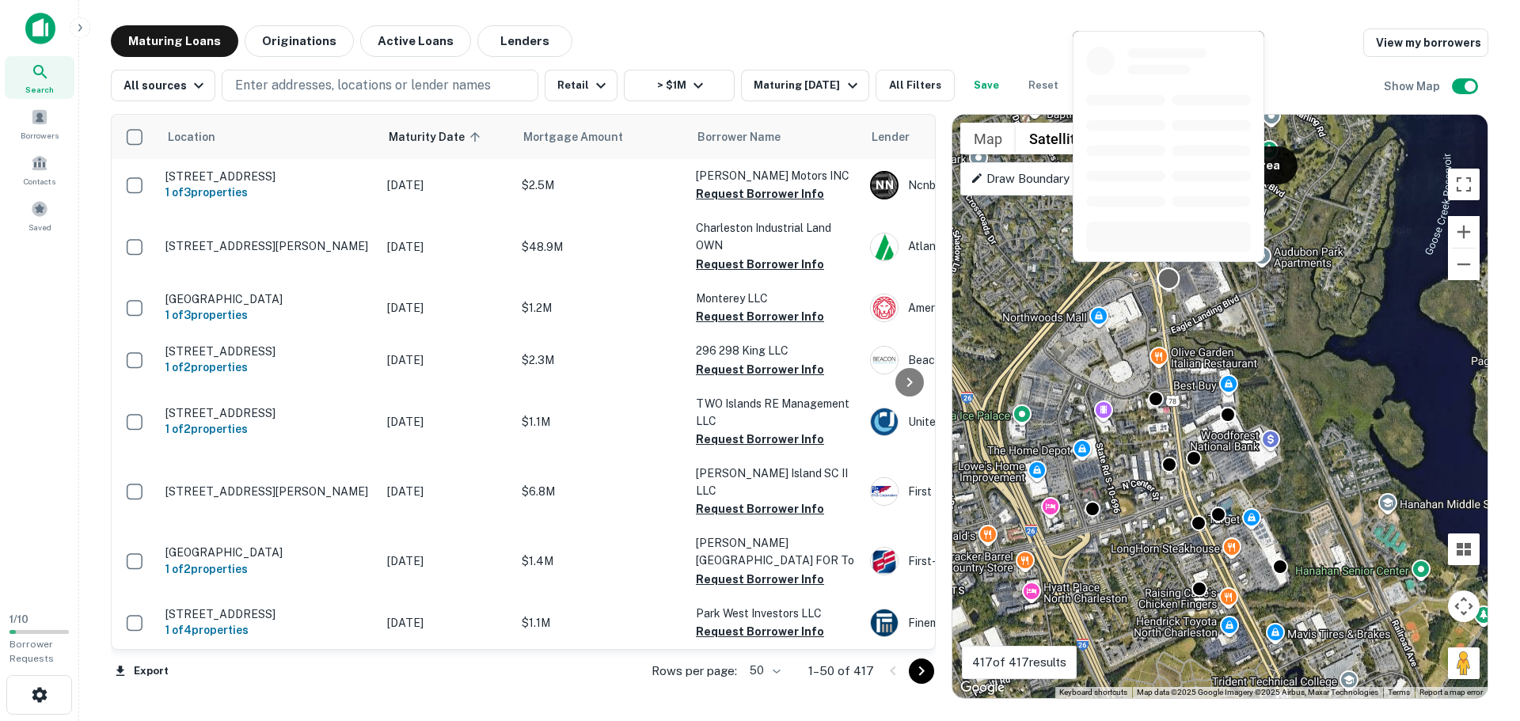
click at [1177, 280] on div at bounding box center [1169, 278] width 23 height 23
click at [1173, 275] on div at bounding box center [1169, 278] width 23 height 23
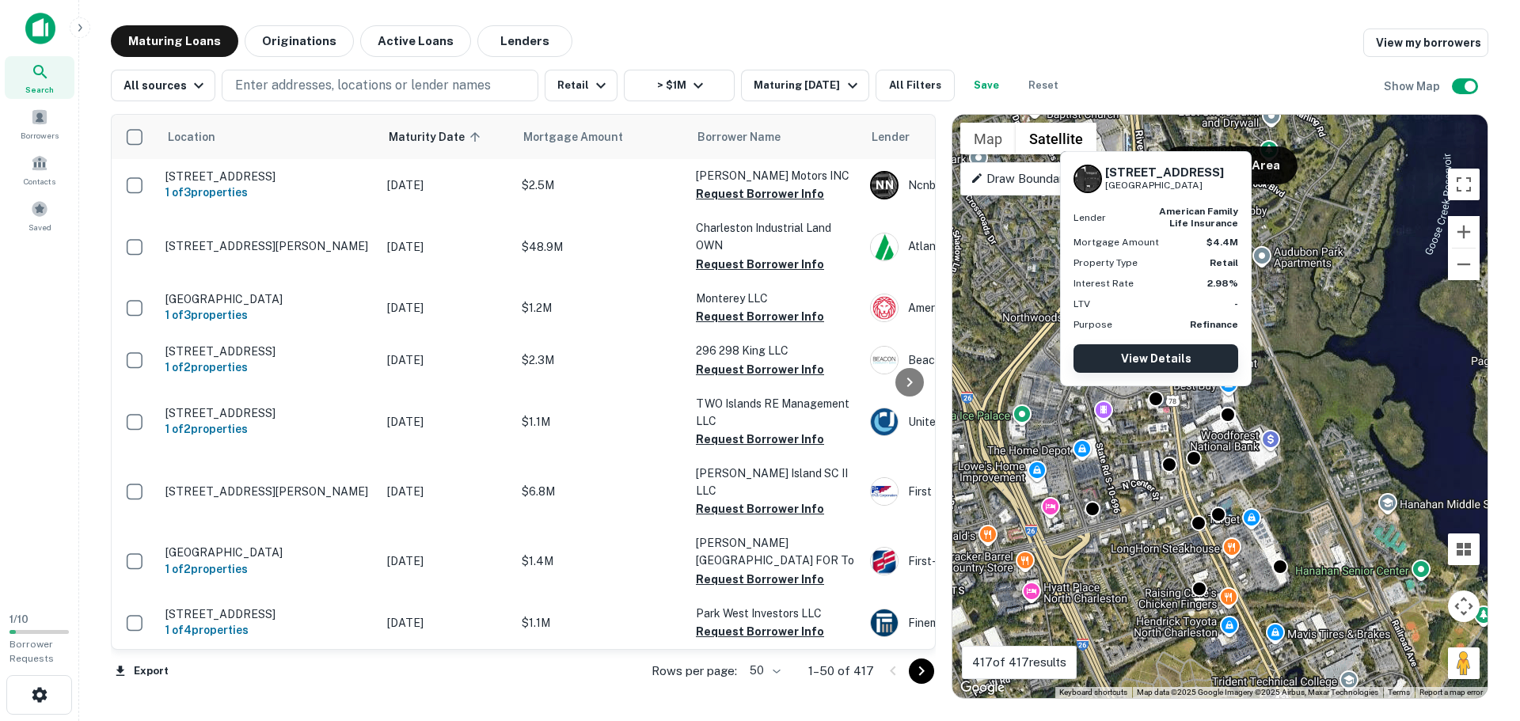
click at [1162, 362] on link "View Details" at bounding box center [1156, 358] width 165 height 29
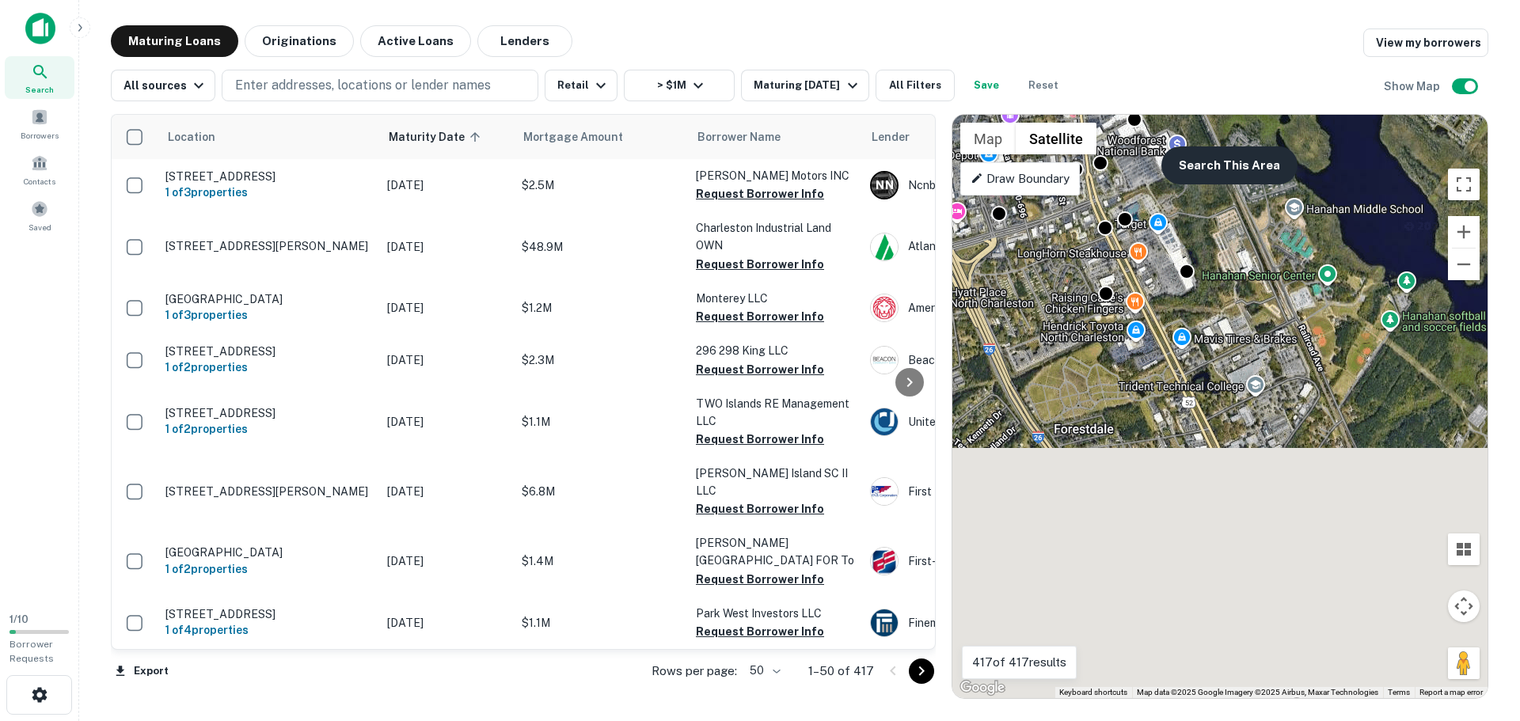
drag, startPoint x: 1274, startPoint y: 470, endPoint x: 1181, endPoint y: 175, distance: 309.8
click at [1181, 175] on div "To activate drag with keyboard, press Alt + Enter. Once in keyboard drag state,…" at bounding box center [1220, 407] width 535 height 584
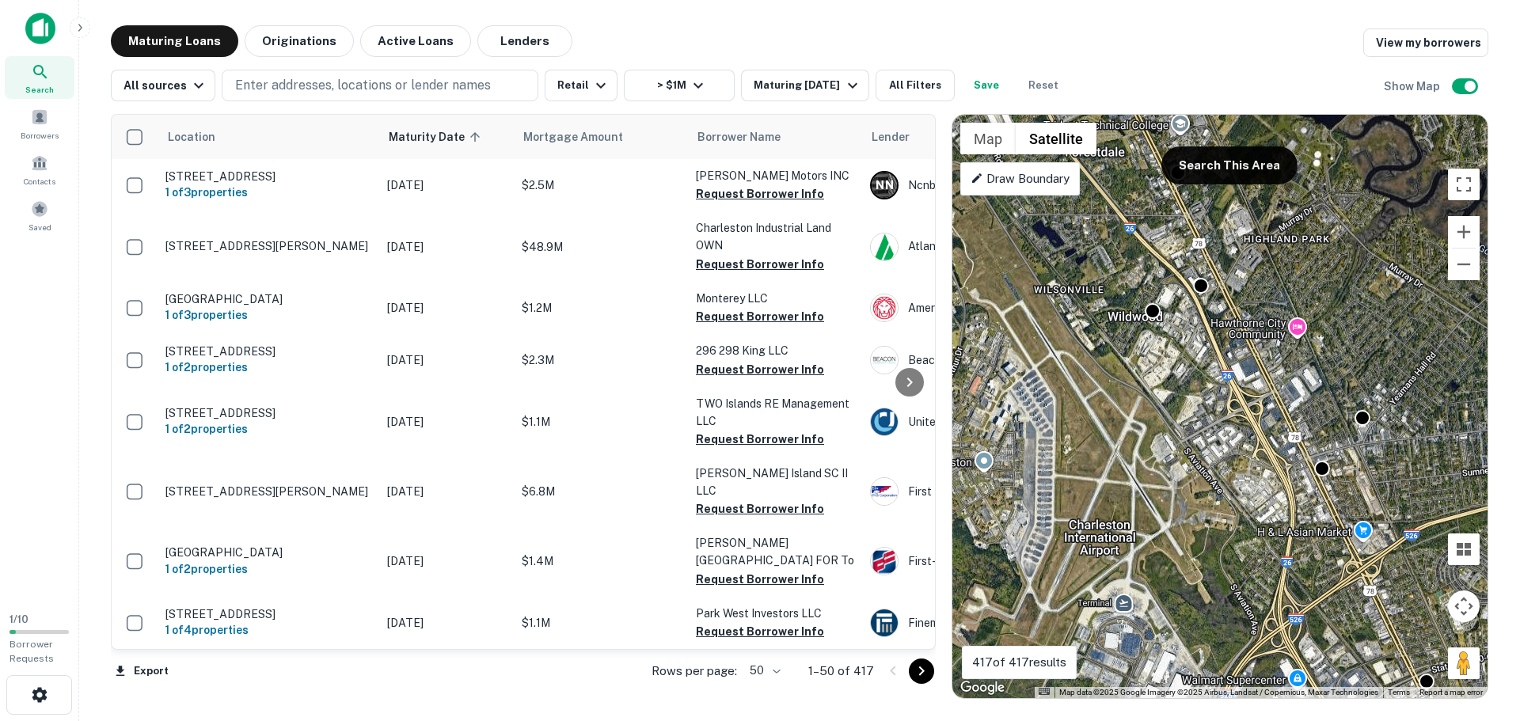
drag, startPoint x: 1251, startPoint y: 614, endPoint x: 1139, endPoint y: 182, distance: 445.7
click at [1139, 182] on div "To activate drag with keyboard, press Alt + Enter. Once in keyboard drag state,…" at bounding box center [1220, 407] width 535 height 584
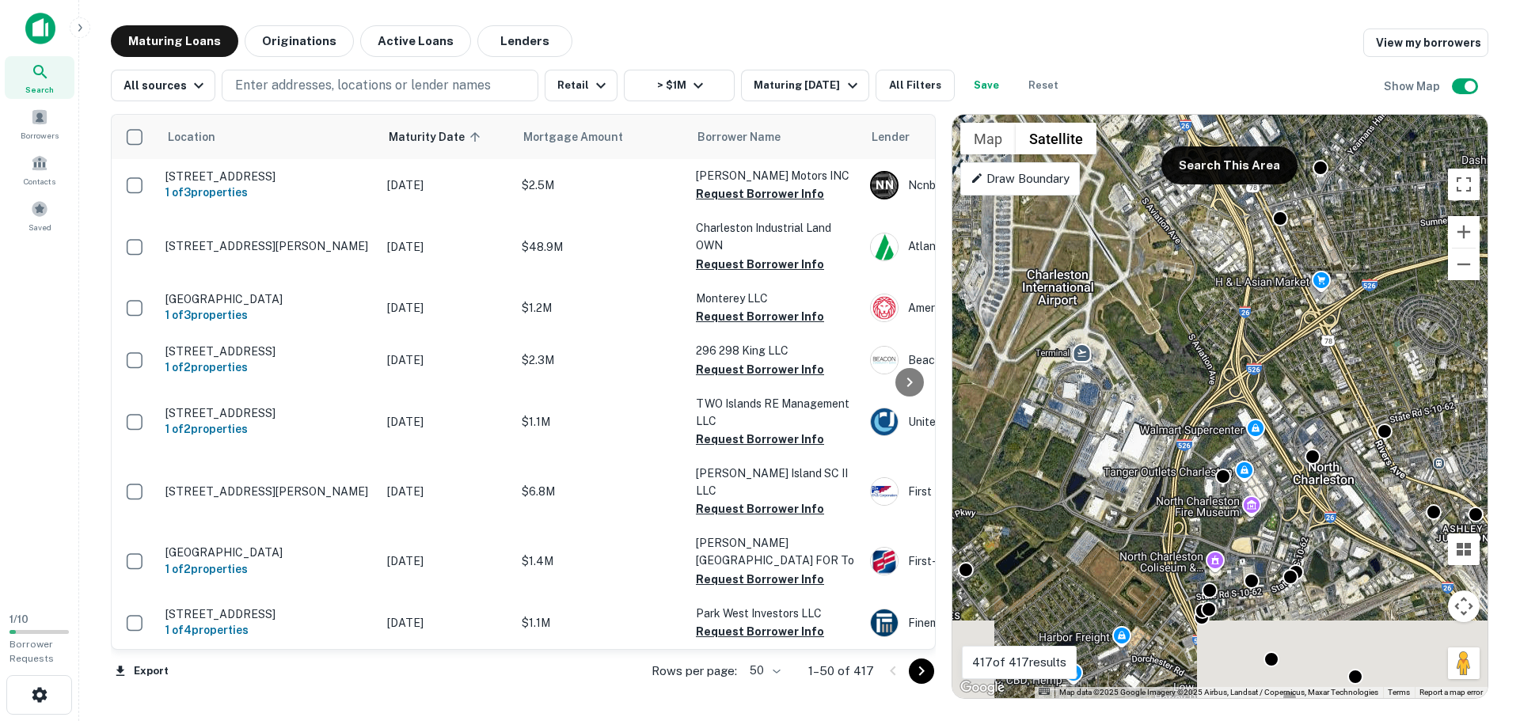
drag, startPoint x: 1213, startPoint y: 328, endPoint x: 1180, endPoint y: 108, distance: 221.8
click at [1180, 108] on div "Location Maturity Date sorted ascending Mortgage Amount Borrower Name Lender Pu…" at bounding box center [800, 400] width 1378 height 598
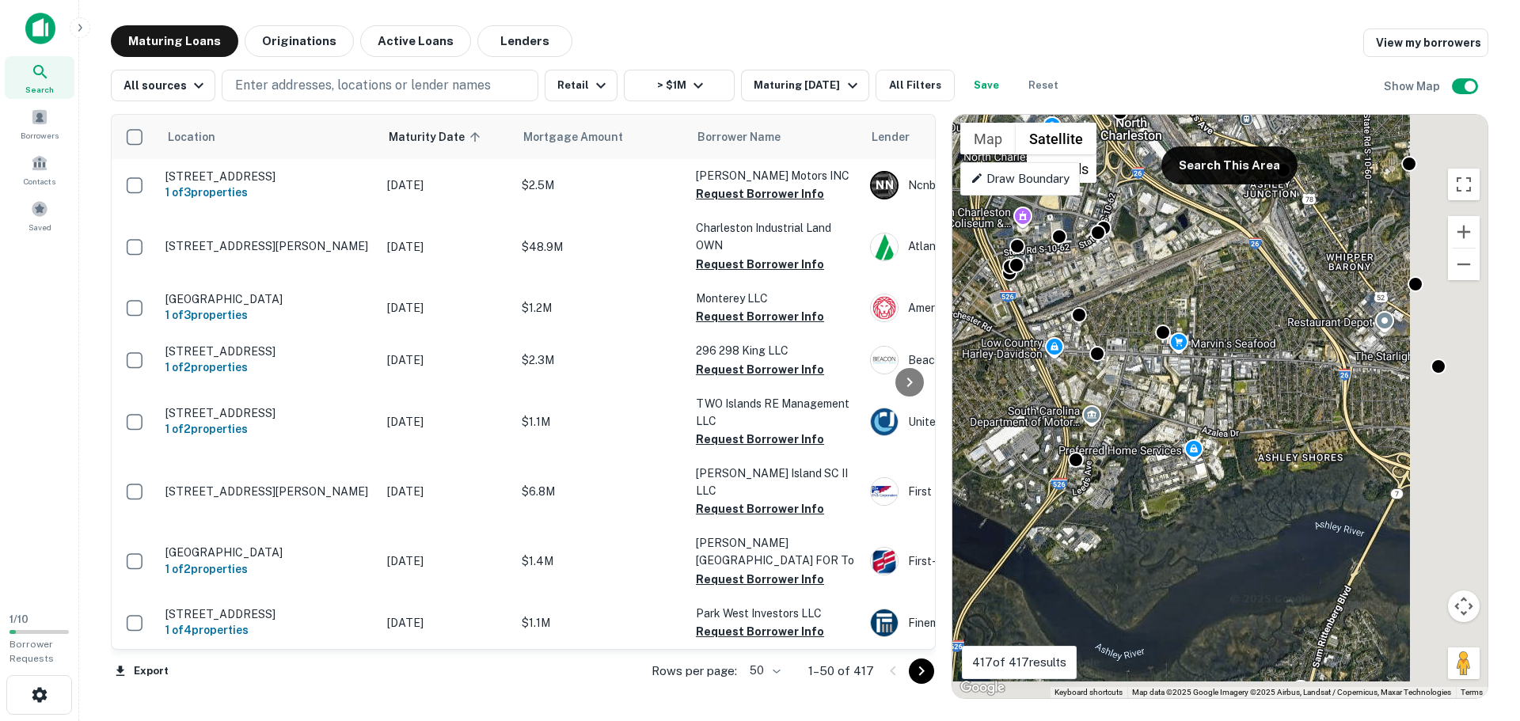
drag, startPoint x: 1223, startPoint y: 380, endPoint x: 1054, endPoint y: 66, distance: 356.7
click at [1052, 61] on div "Maturing Loans Originations Active Loans Lenders View my borrowers All sources …" at bounding box center [800, 362] width 1378 height 674
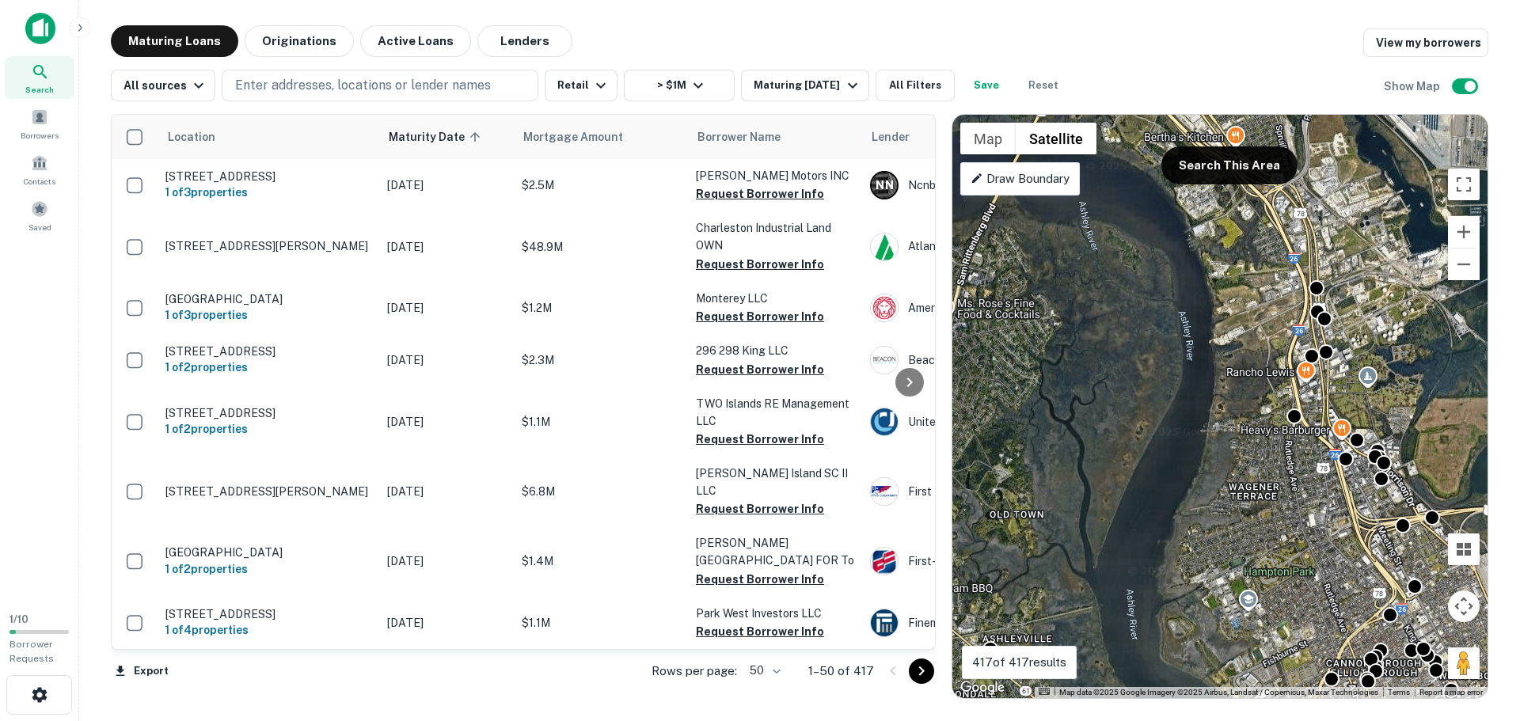
drag, startPoint x: 1209, startPoint y: 454, endPoint x: 922, endPoint y: 128, distance: 434.3
click at [922, 128] on div "Location Maturity Date sorted ascending Mortgage Amount Borrower Name Lender Pu…" at bounding box center [800, 400] width 1378 height 598
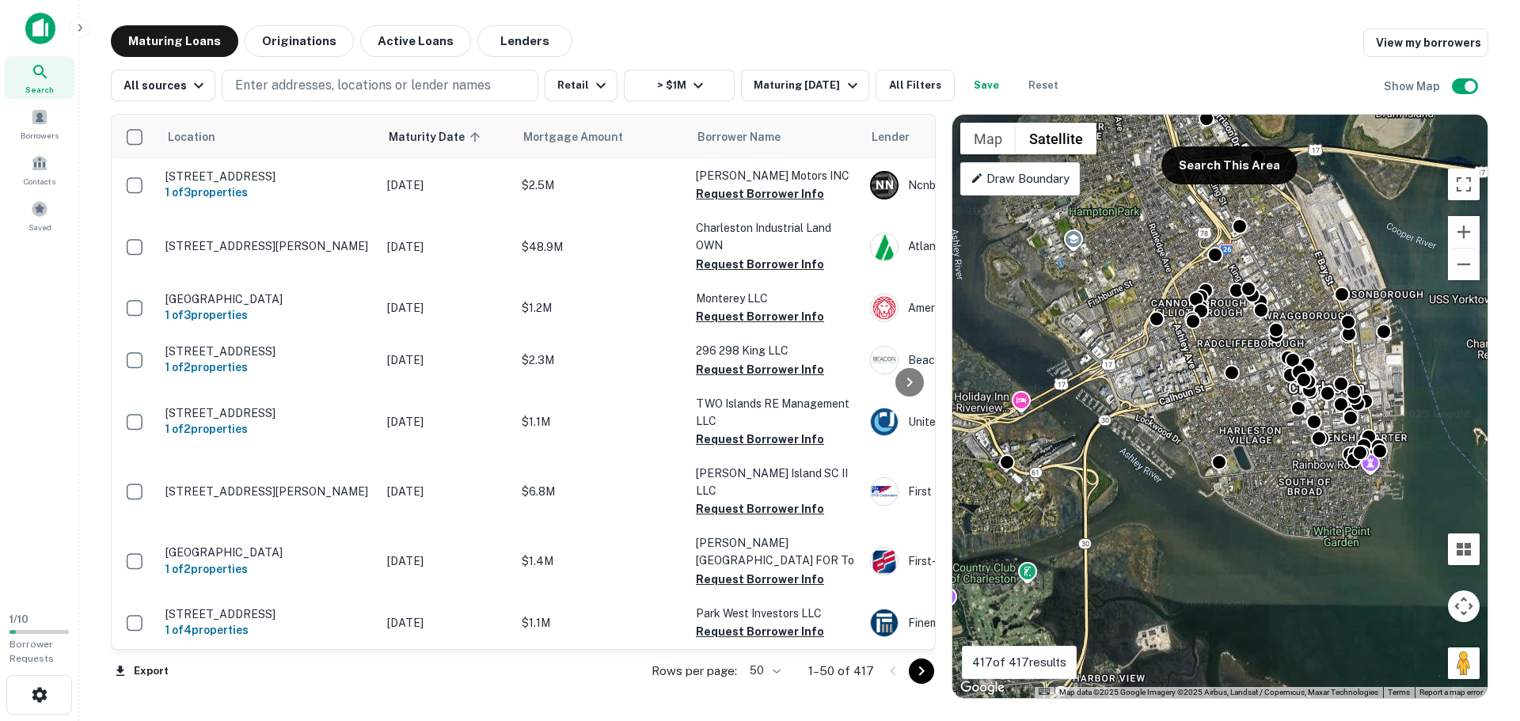
drag, startPoint x: 1287, startPoint y: 542, endPoint x: 1116, endPoint y: 193, distance: 389.2
click at [1116, 193] on div "To activate drag with keyboard, press Alt + Enter. Once in keyboard drag state,…" at bounding box center [1220, 407] width 535 height 584
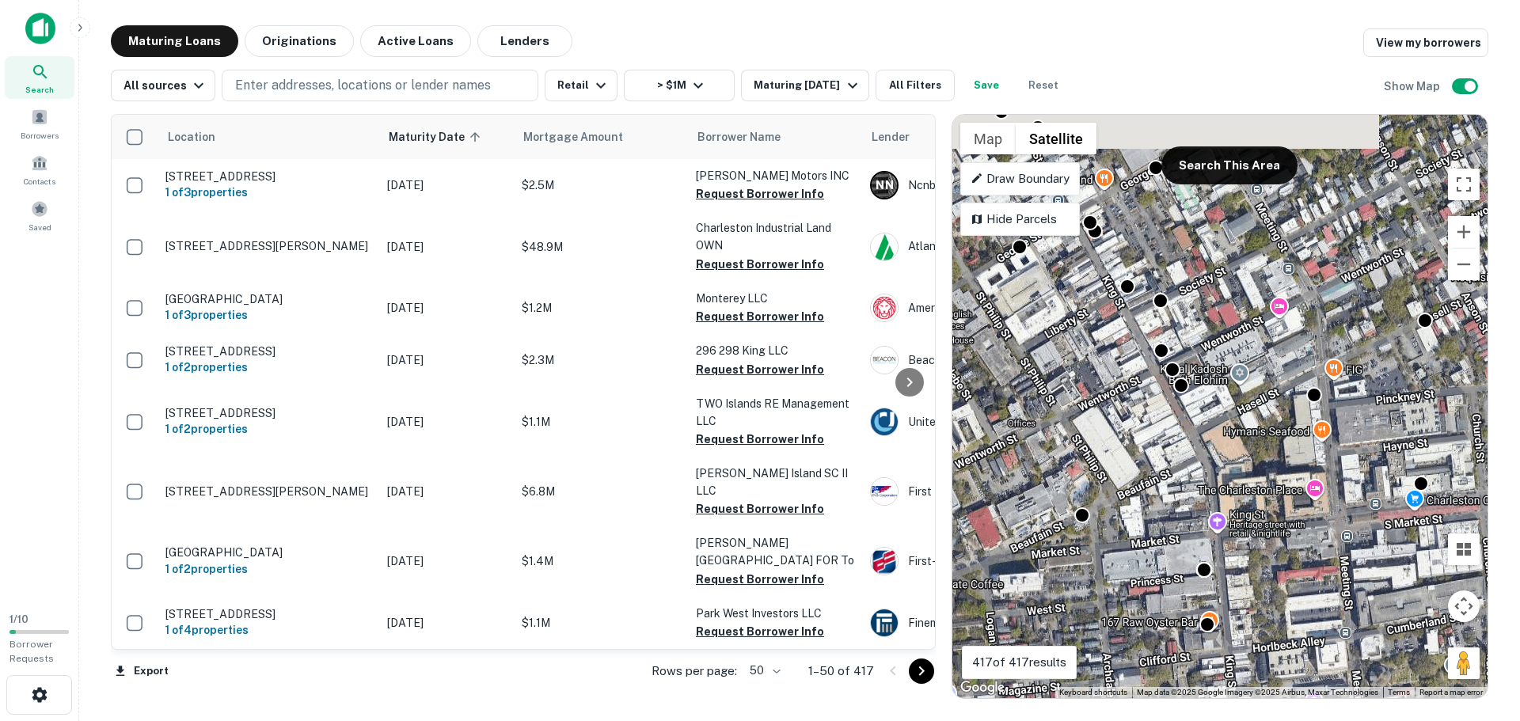
drag, startPoint x: 1182, startPoint y: 294, endPoint x: 1161, endPoint y: 439, distance: 147.3
click at [1161, 439] on div "To activate drag with keyboard, press Alt + Enter. Once in keyboard drag state,…" at bounding box center [1220, 407] width 535 height 584
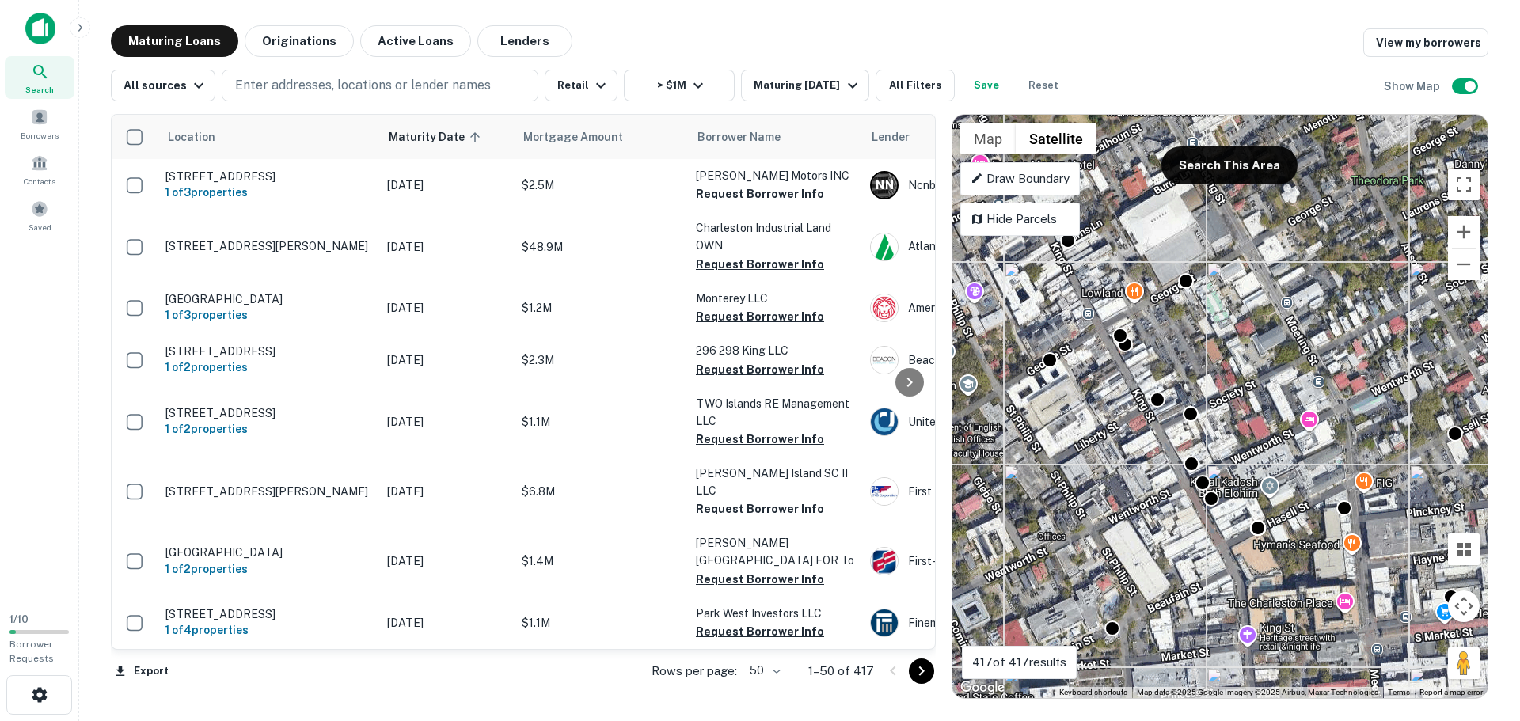
drag, startPoint x: 1121, startPoint y: 451, endPoint x: 1129, endPoint y: 475, distance: 25.8
click at [1129, 475] on div "To activate drag with keyboard, press Alt + Enter. Once in keyboard drag state,…" at bounding box center [1220, 407] width 535 height 584
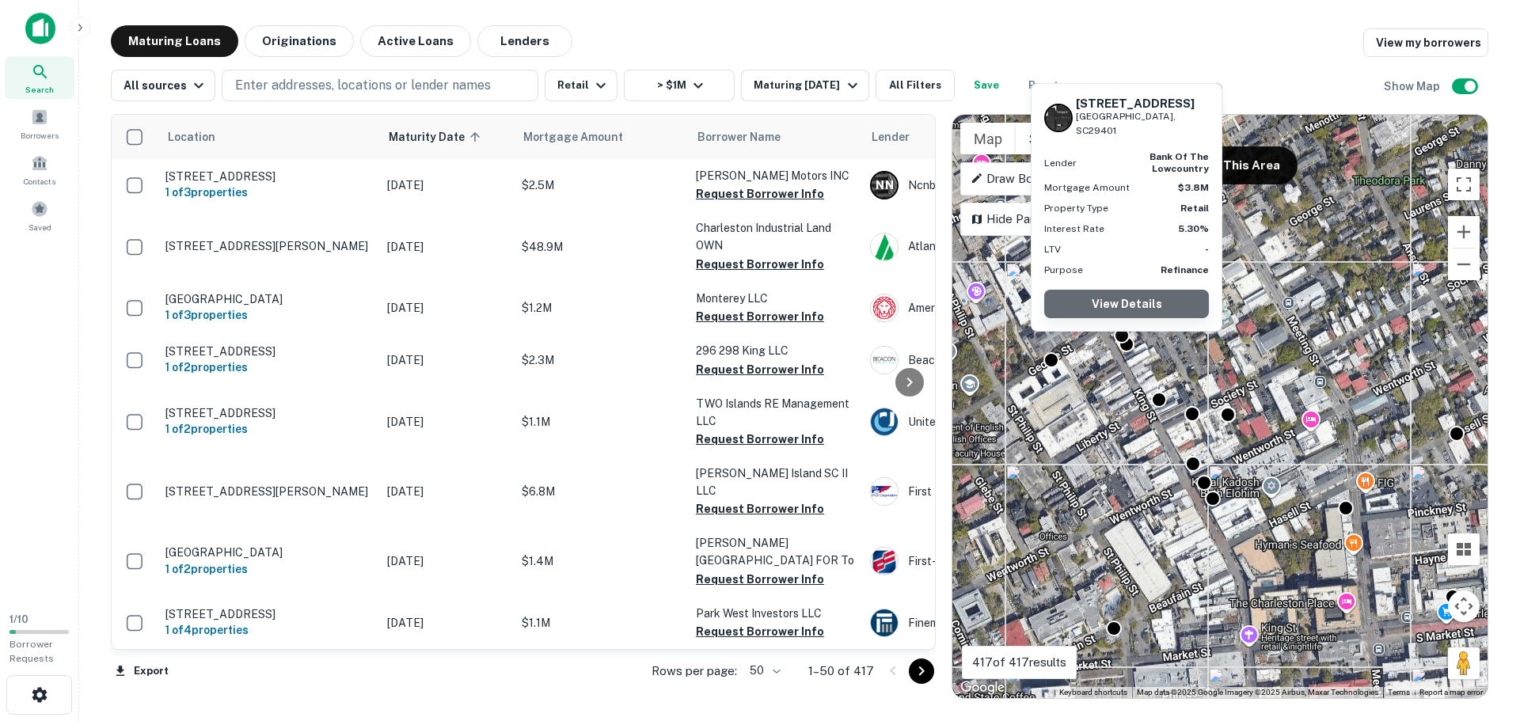
click at [1116, 307] on link "View Details" at bounding box center [1126, 304] width 165 height 29
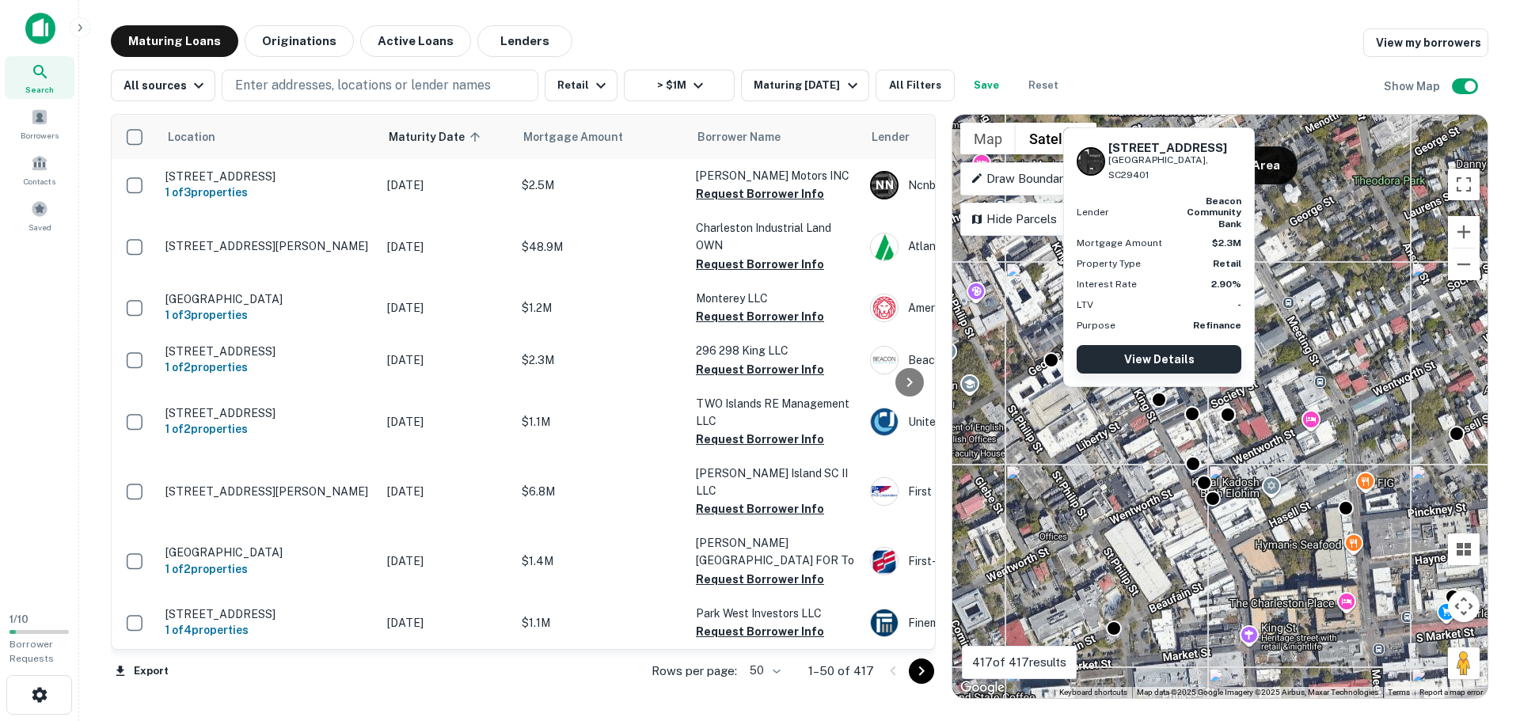
click at [1149, 358] on link "View Details" at bounding box center [1159, 359] width 165 height 29
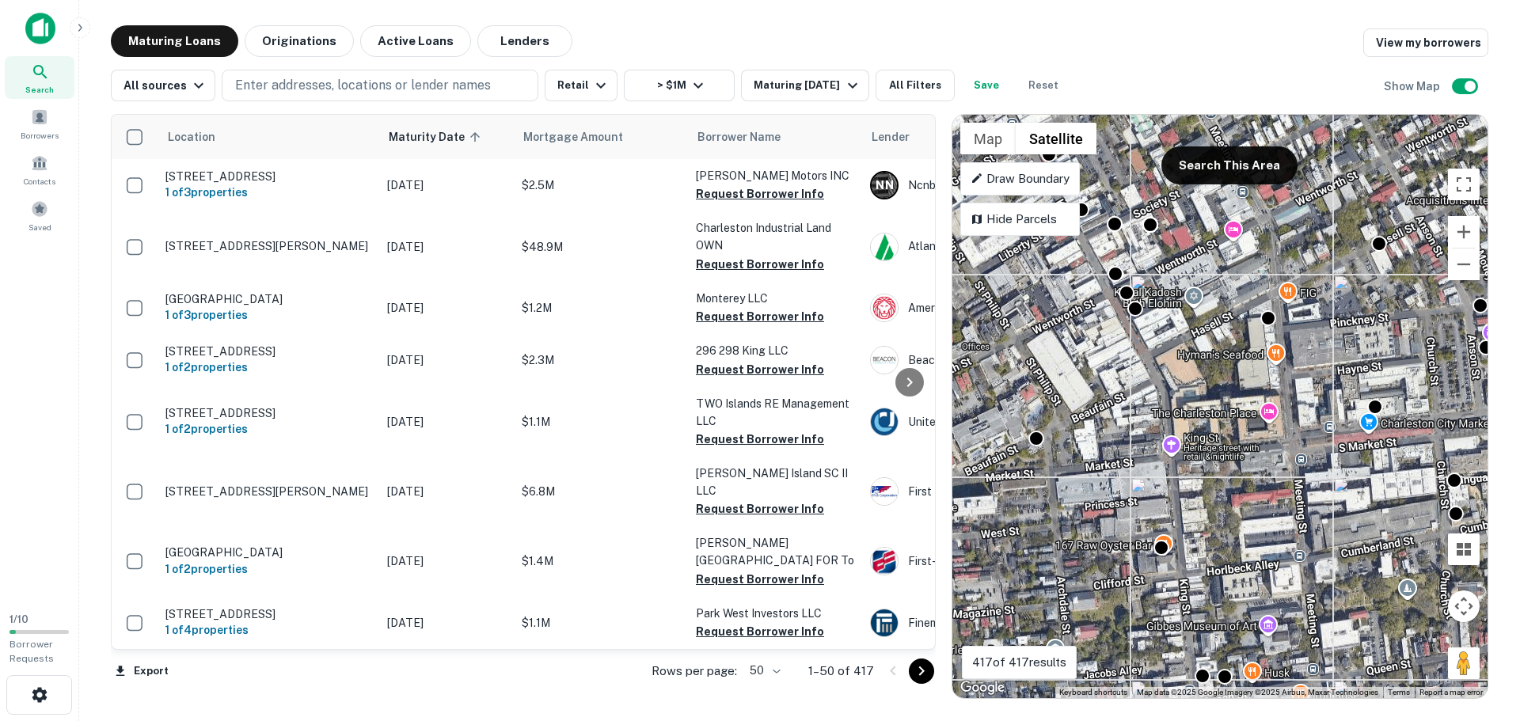
drag, startPoint x: 1211, startPoint y: 447, endPoint x: 1153, endPoint y: 347, distance: 116.0
click at [1150, 300] on div "To activate drag with keyboard, press Alt + Enter. Once in keyboard drag state,…" at bounding box center [1220, 407] width 535 height 584
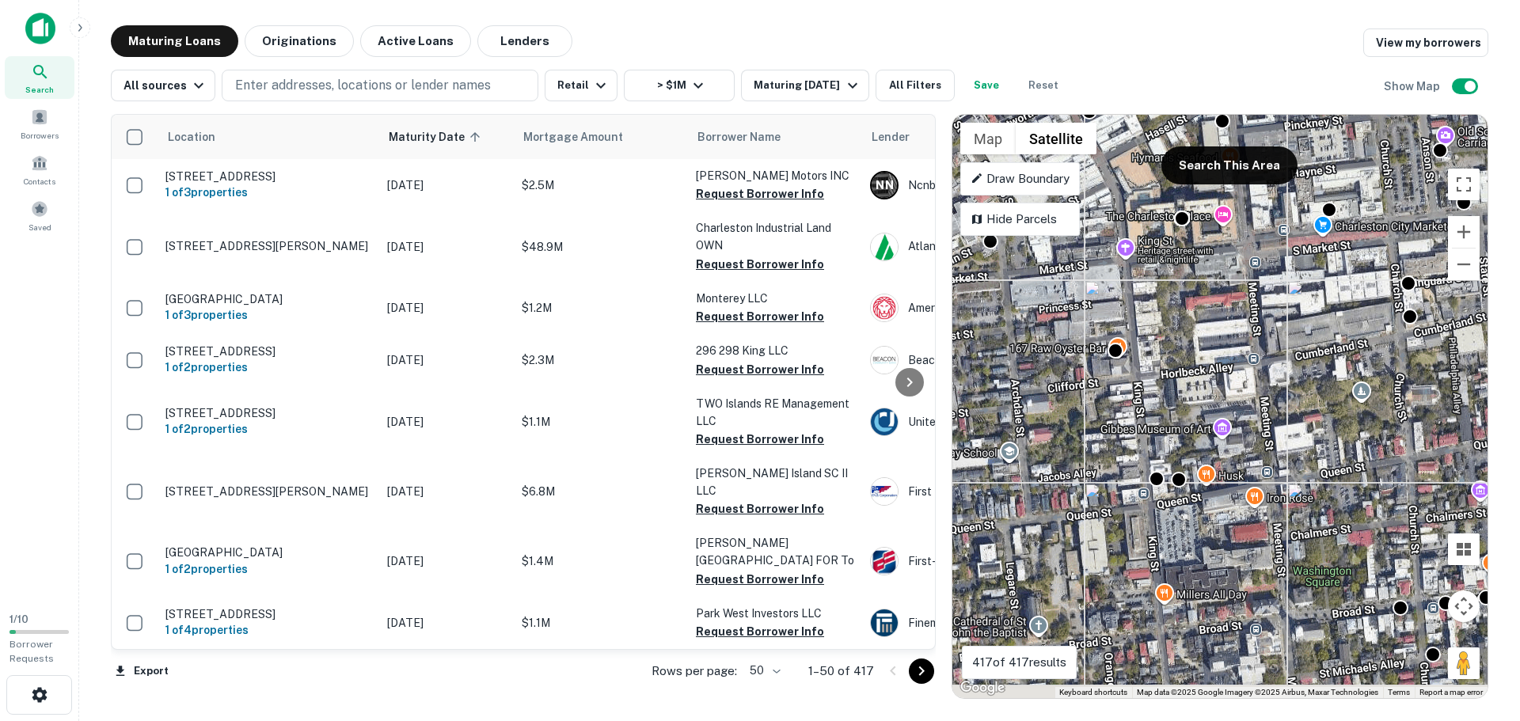
drag, startPoint x: 1245, startPoint y: 576, endPoint x: 1199, endPoint y: 416, distance: 165.6
click at [1199, 416] on div "To activate drag with keyboard, press Alt + Enter. Once in keyboard drag state,…" at bounding box center [1220, 407] width 535 height 584
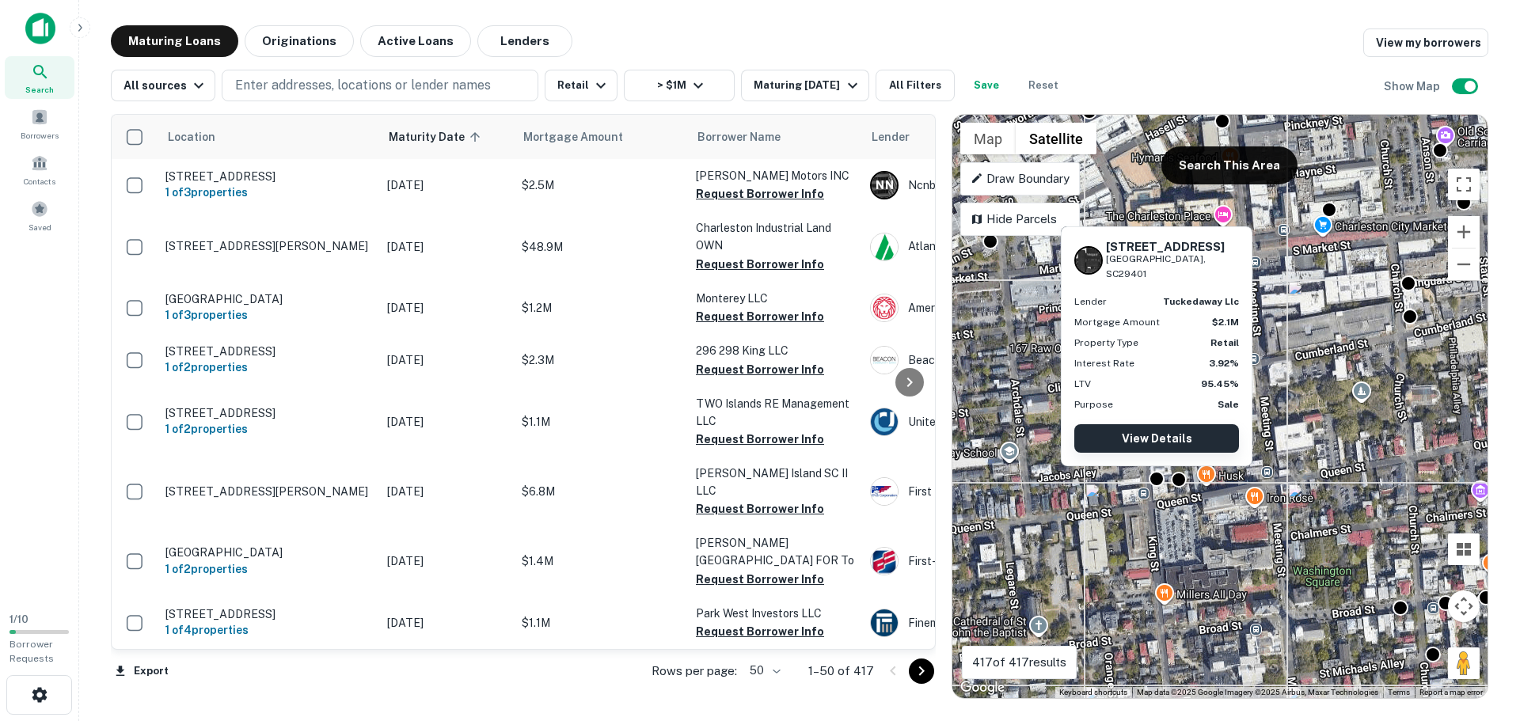
click at [1162, 432] on link "View Details" at bounding box center [1156, 438] width 165 height 29
